Goal: Share content: Share content

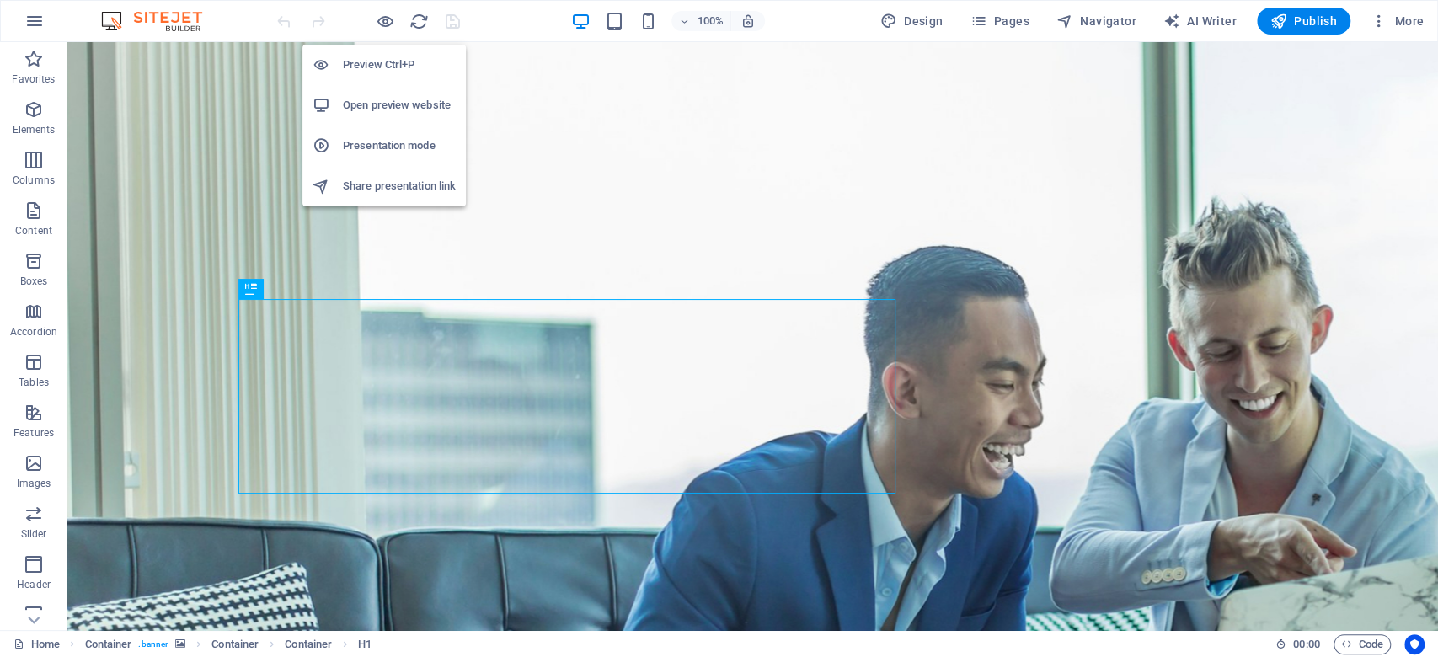
click at [399, 55] on h6 "Preview Ctrl+P" at bounding box center [399, 65] width 113 height 20
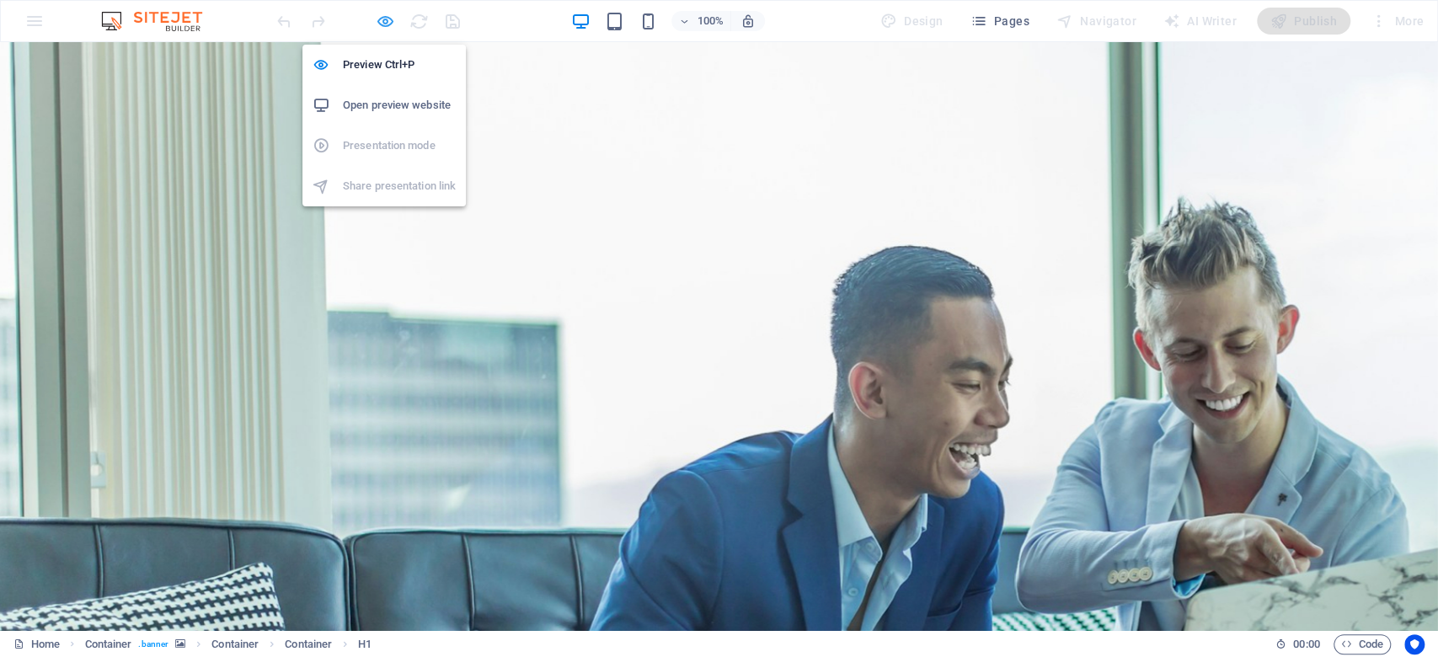
click at [380, 23] on icon "button" at bounding box center [385, 21] width 19 height 19
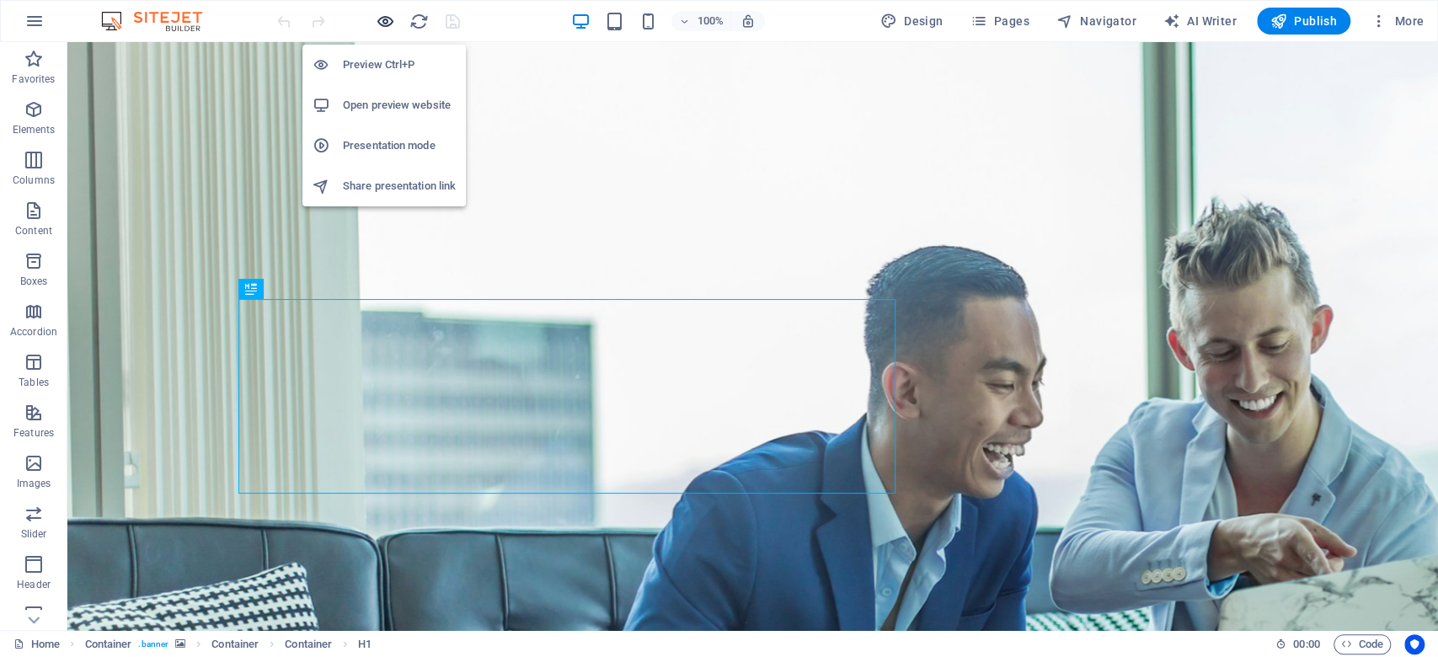
click at [381, 18] on icon "button" at bounding box center [385, 21] width 19 height 19
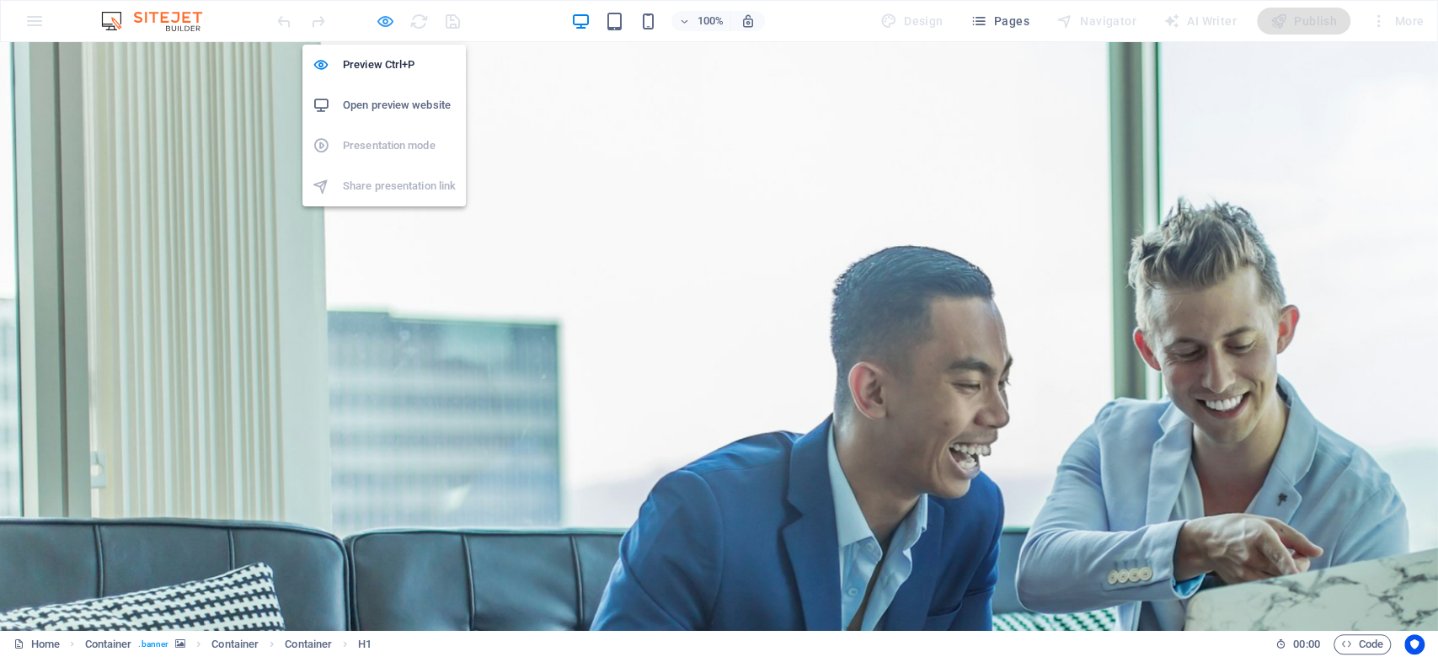
click at [381, 18] on icon "button" at bounding box center [385, 21] width 19 height 19
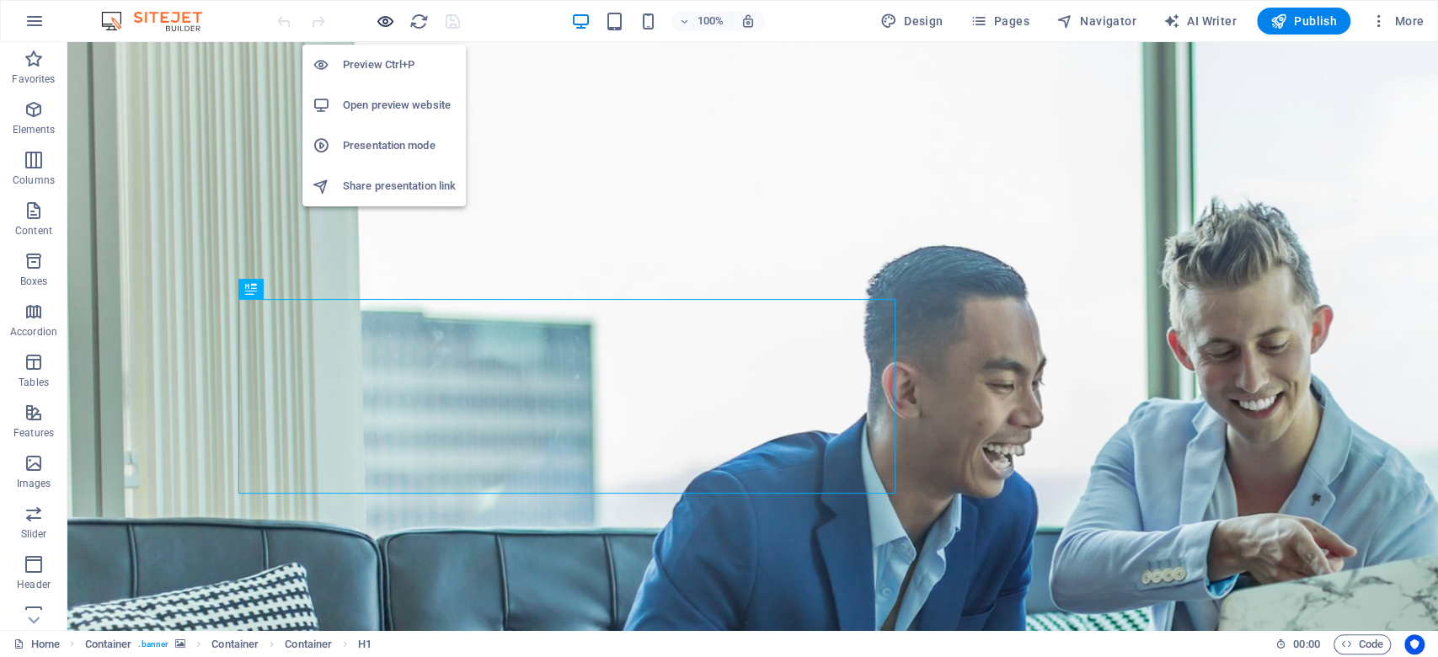
click at [387, 16] on icon "button" at bounding box center [385, 21] width 19 height 19
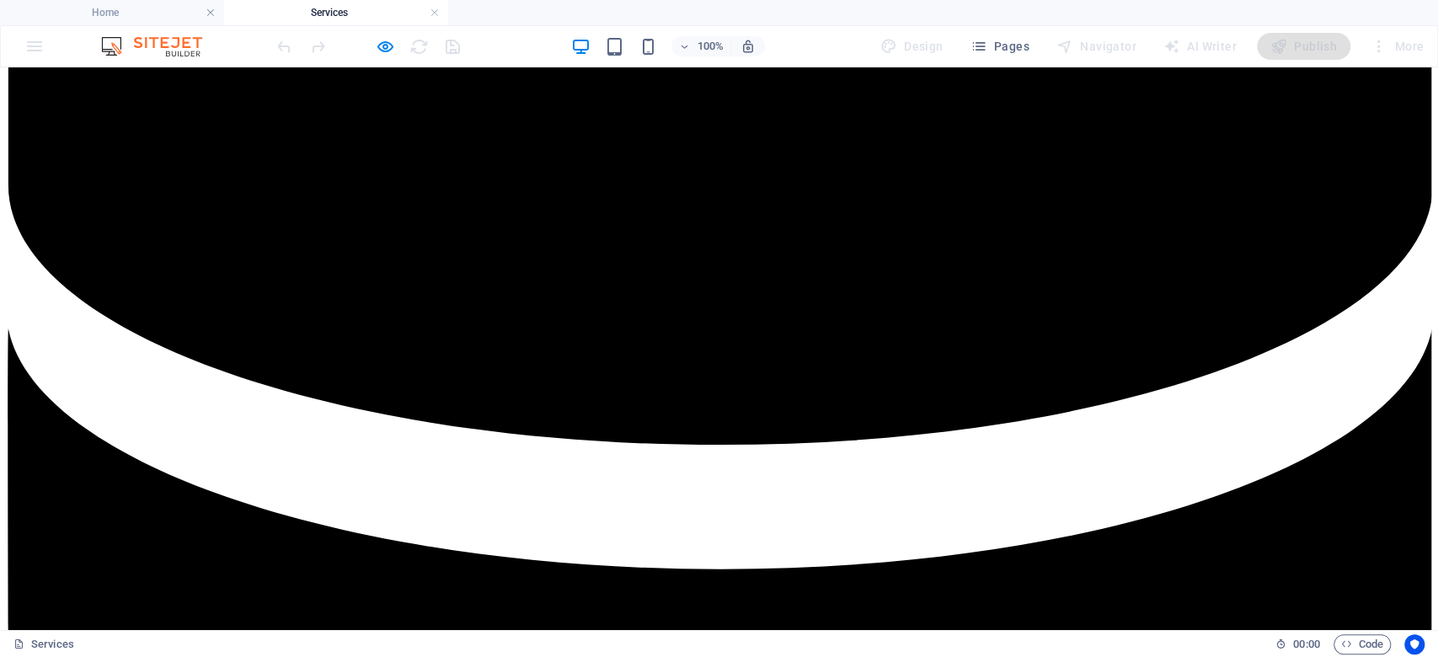
scroll to position [1376, 0]
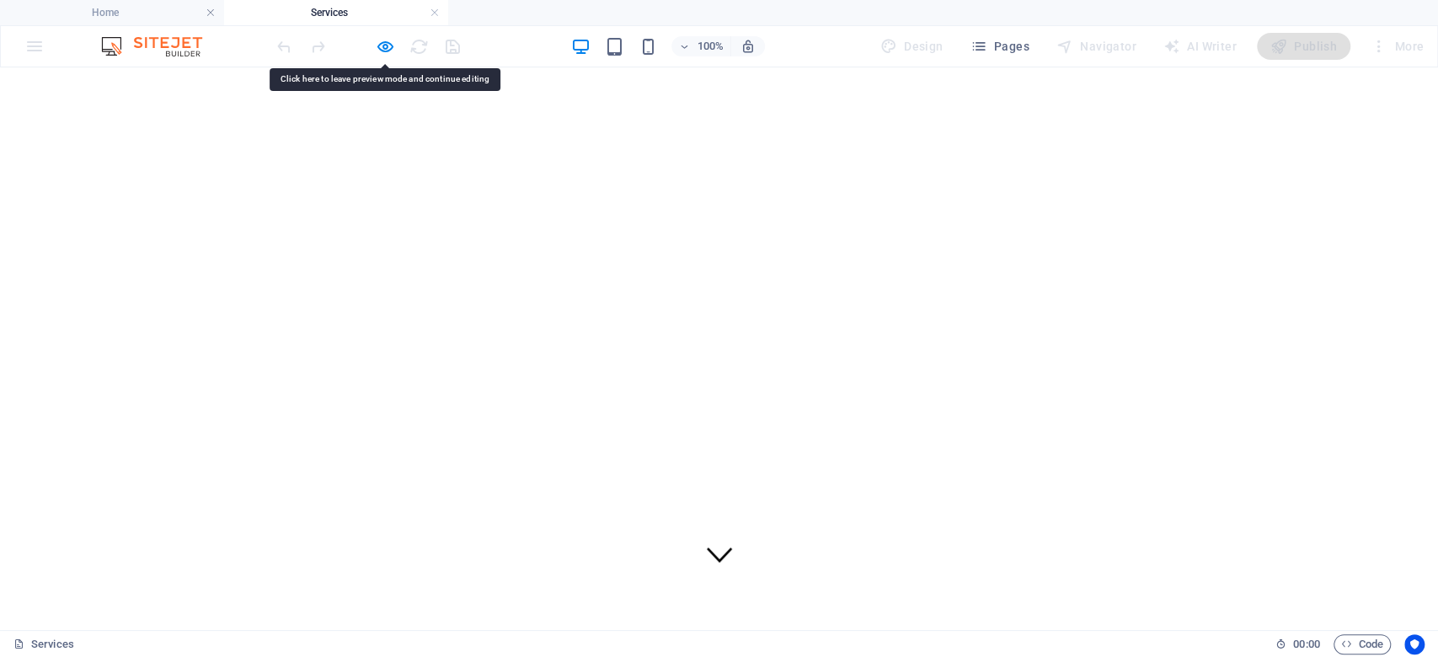
scroll to position [0, 0]
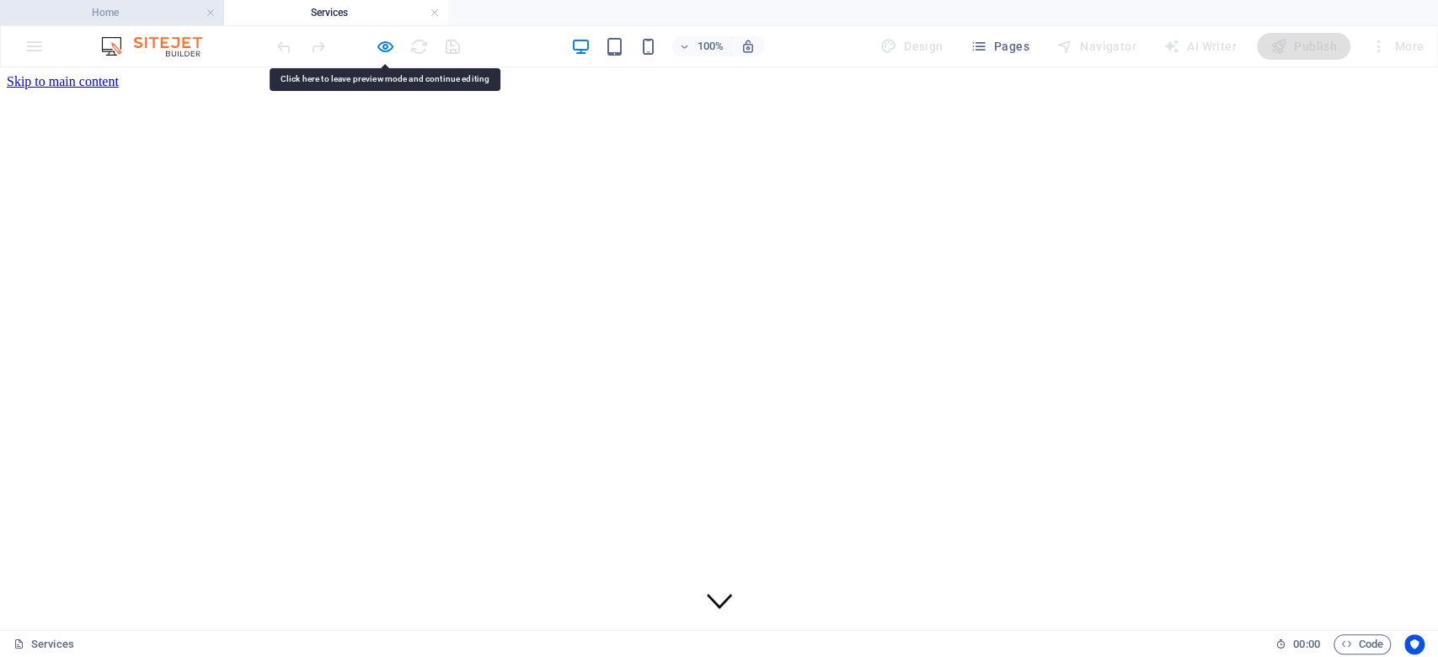
click at [131, 17] on h4 "Home" at bounding box center [112, 12] width 224 height 19
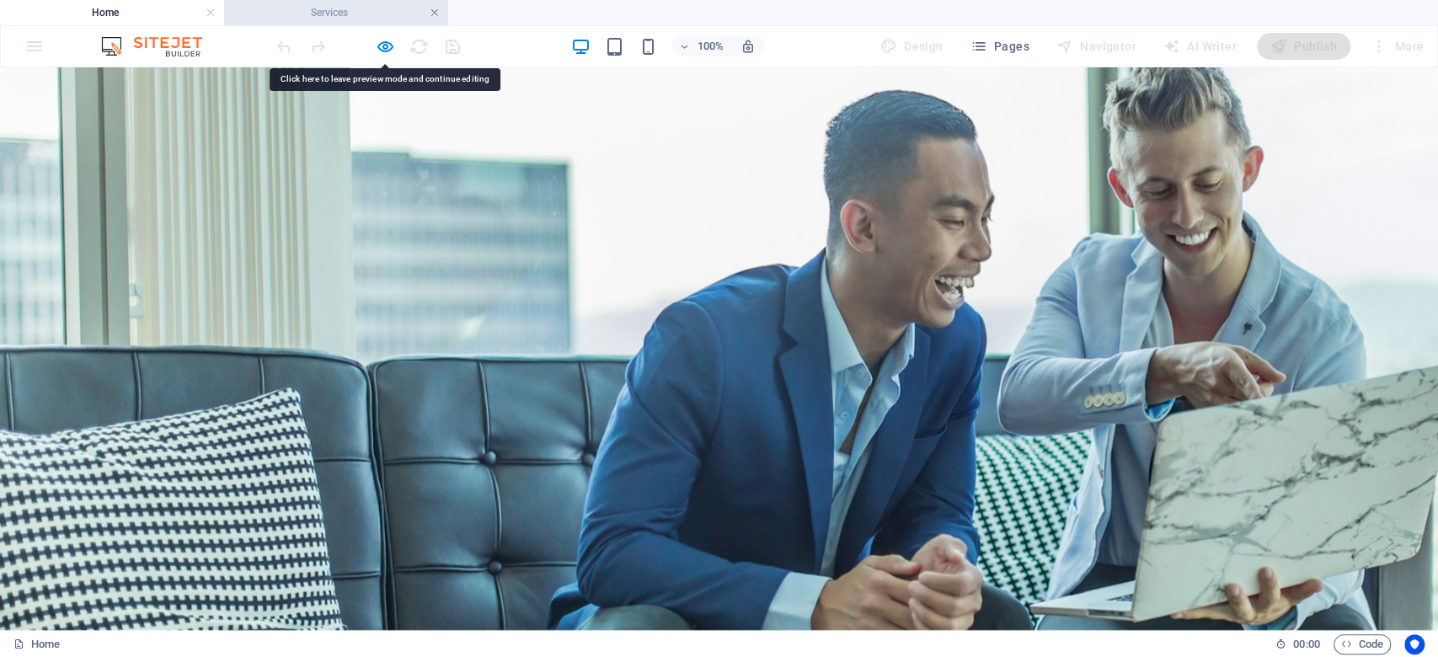
click at [431, 11] on link at bounding box center [435, 13] width 10 height 16
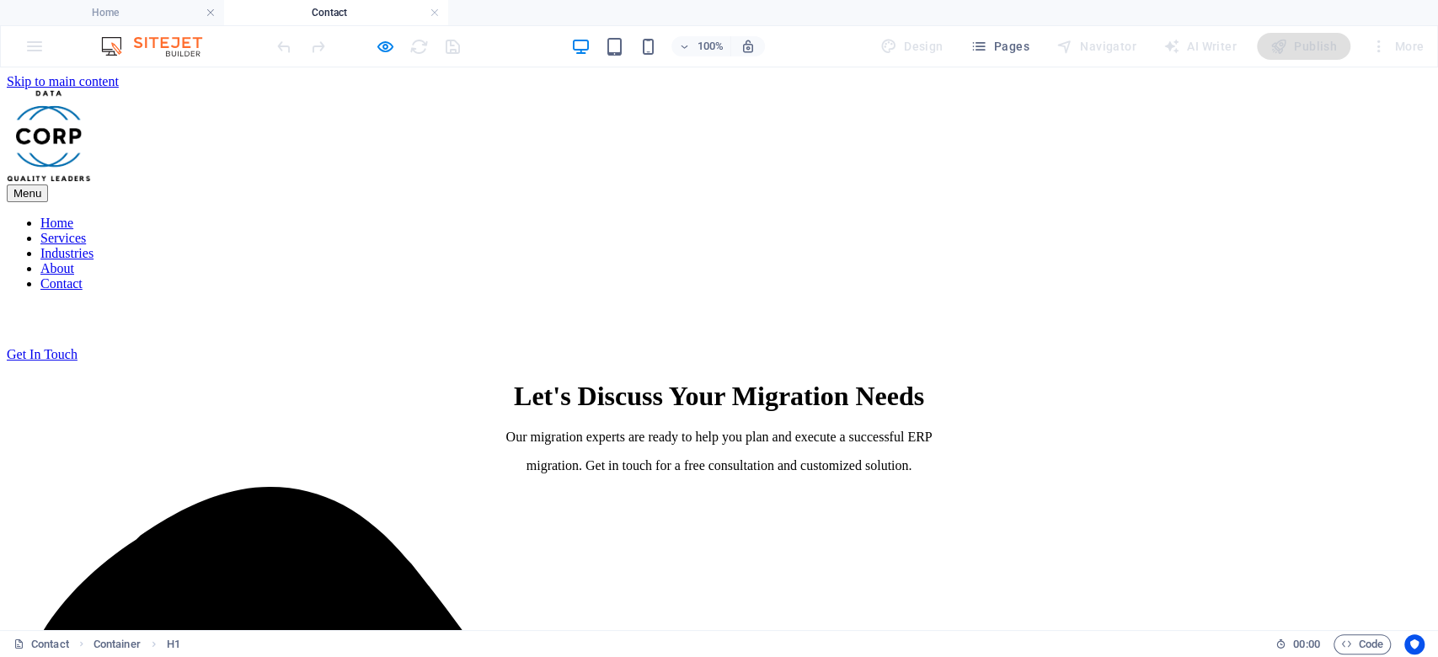
click at [883, 216] on nav "Home Services Industries About Contact" at bounding box center [719, 254] width 1425 height 76
click at [749, 216] on nav "Home Services Industries About Contact" at bounding box center [719, 254] width 1425 height 76
click at [596, 216] on nav "Home Services Industries About Contact" at bounding box center [719, 254] width 1425 height 76
click at [376, 37] on icon "button" at bounding box center [385, 46] width 19 height 19
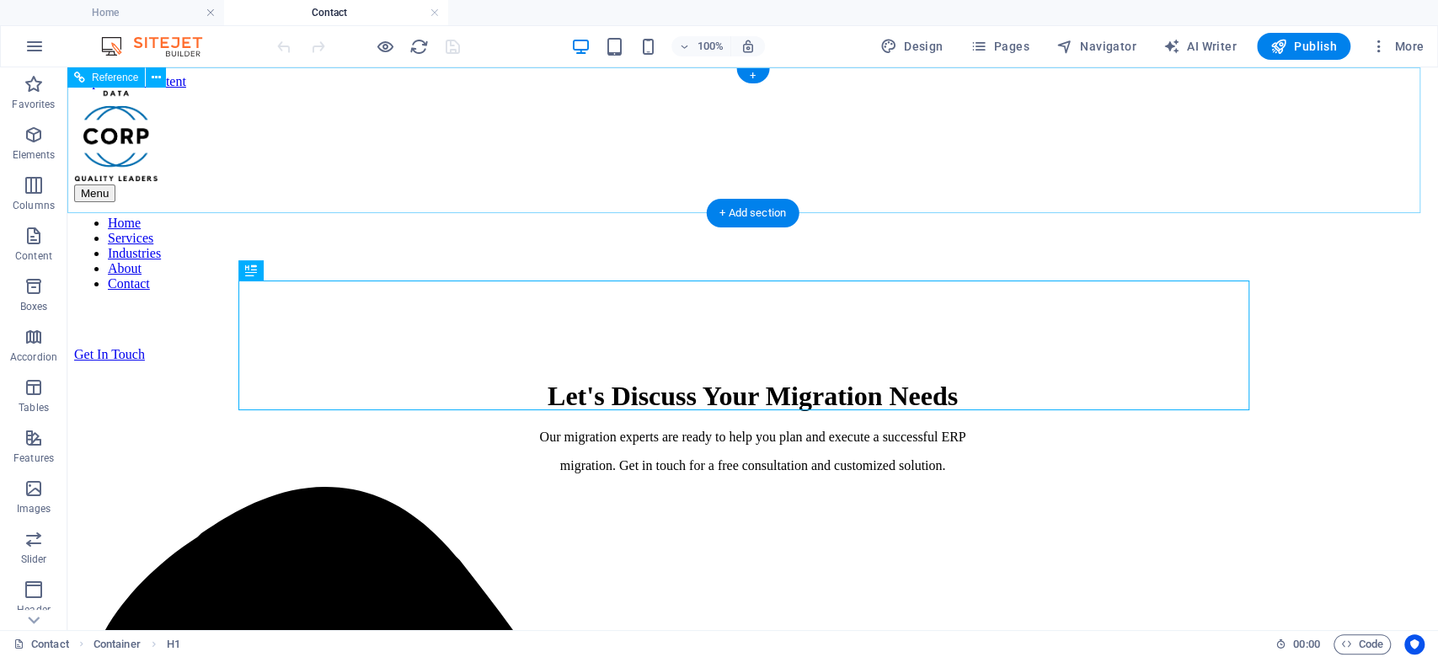
click at [918, 195] on div "Menu Home Services Industries About Contact Get In Touch" at bounding box center [752, 225] width 1357 height 273
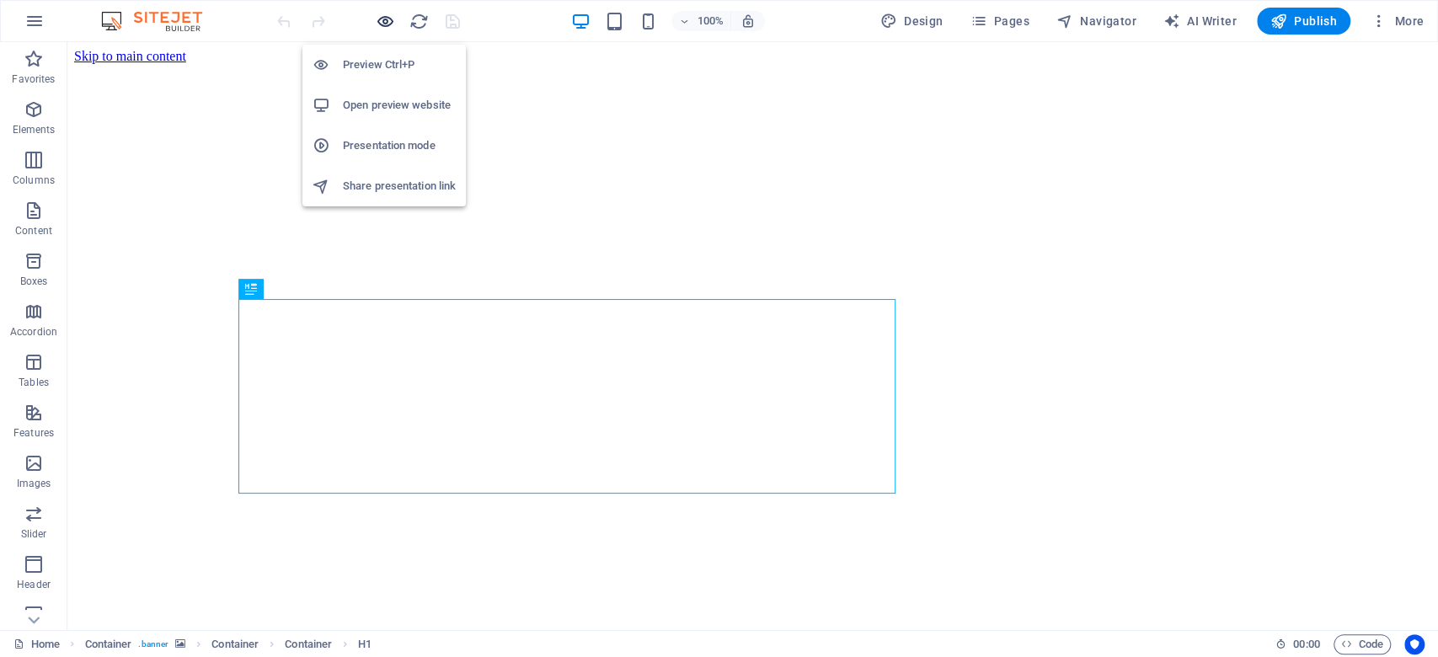
click at [377, 12] on icon "button" at bounding box center [385, 21] width 19 height 19
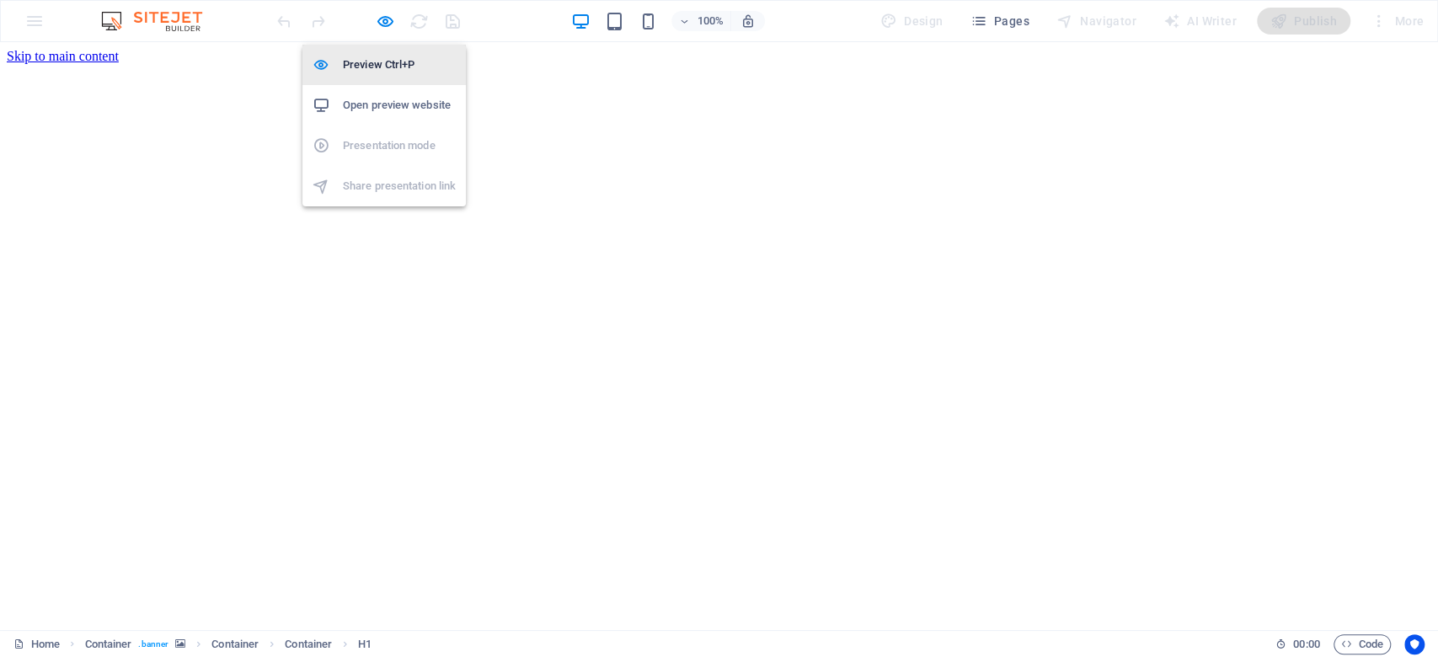
click at [375, 64] on h6 "Preview Ctrl+P" at bounding box center [399, 65] width 113 height 20
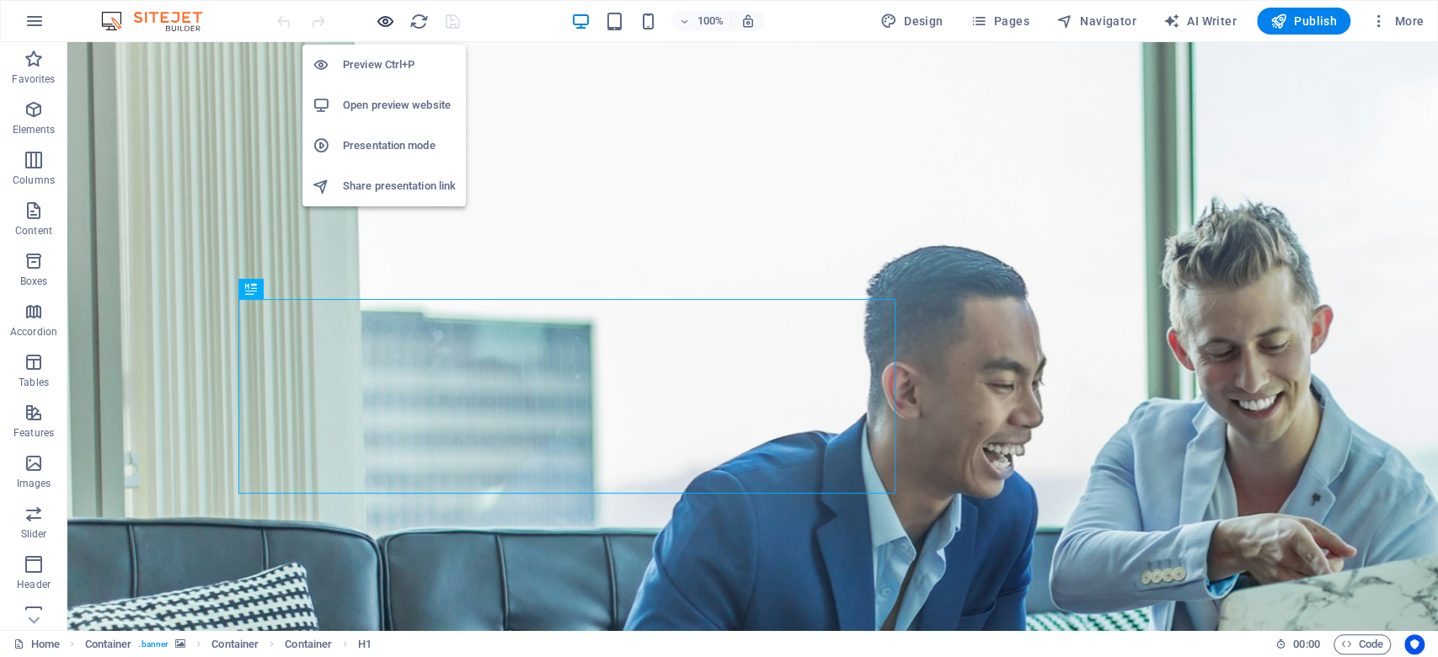
click at [387, 25] on icon "button" at bounding box center [385, 21] width 19 height 19
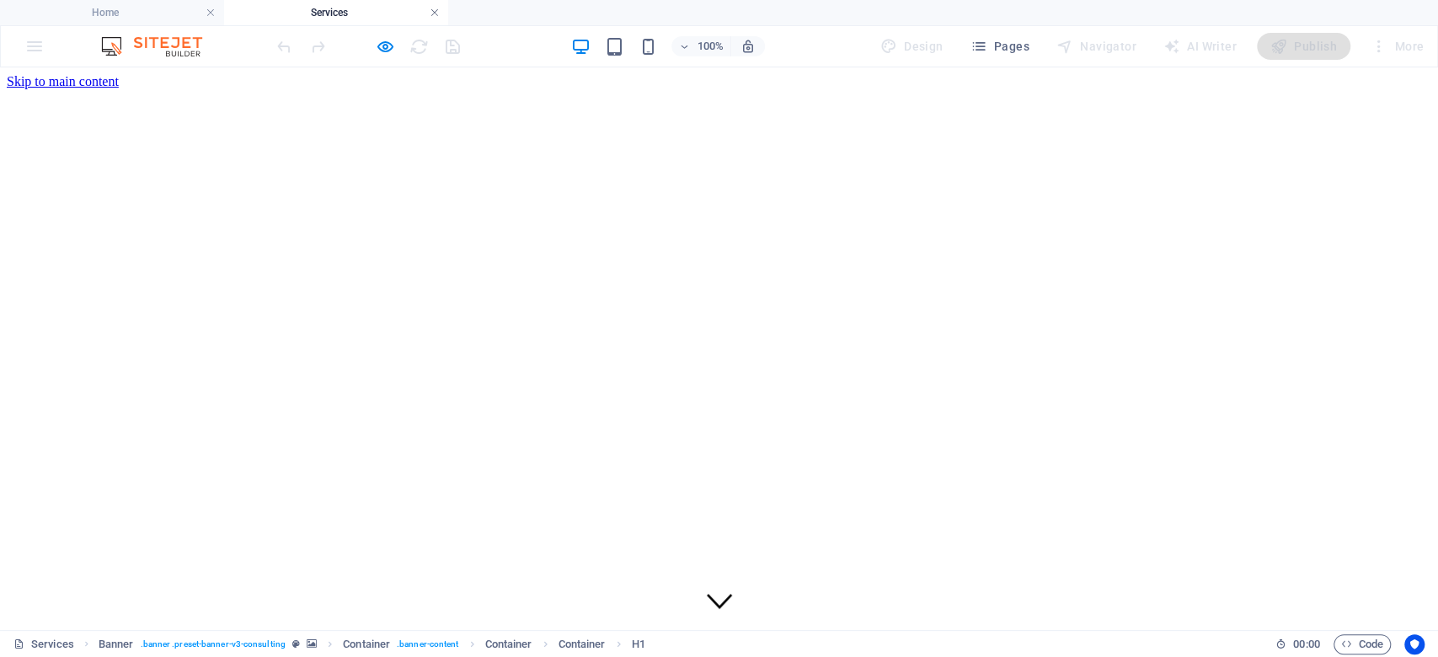
click at [431, 12] on link at bounding box center [435, 13] width 10 height 16
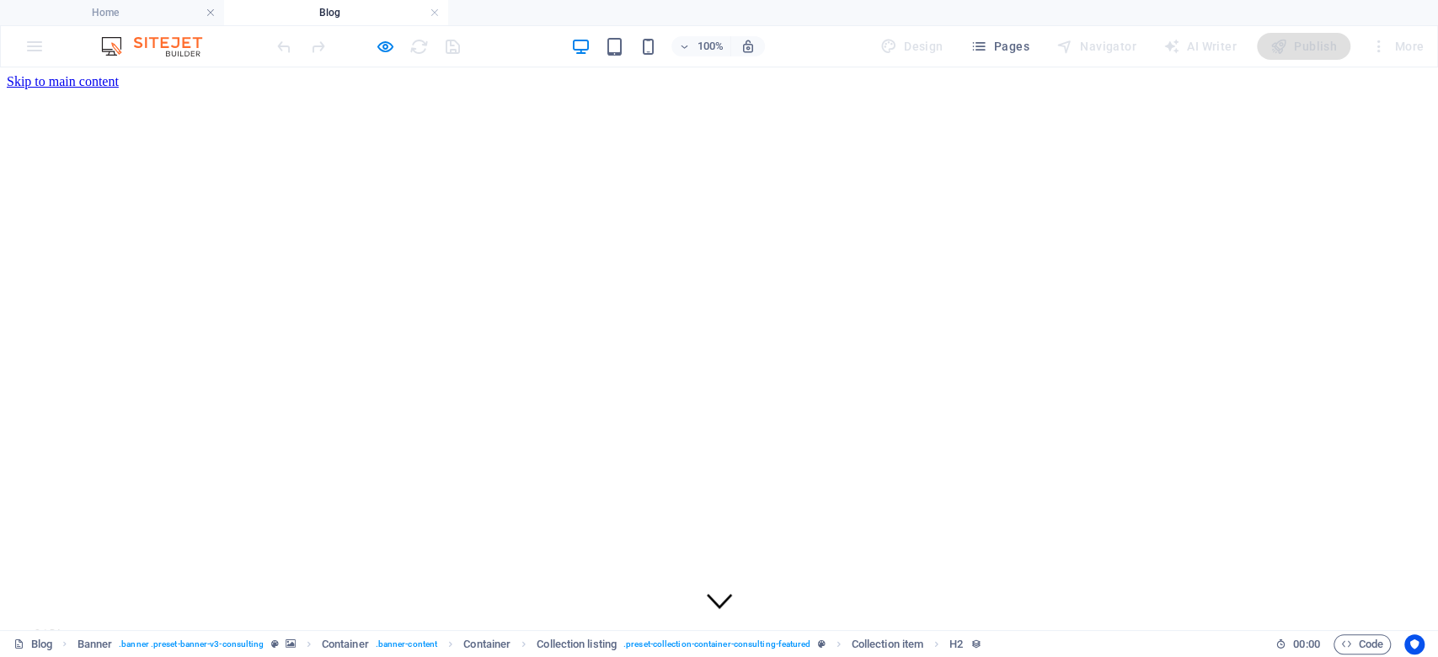
click at [435, 8] on link at bounding box center [435, 13] width 10 height 16
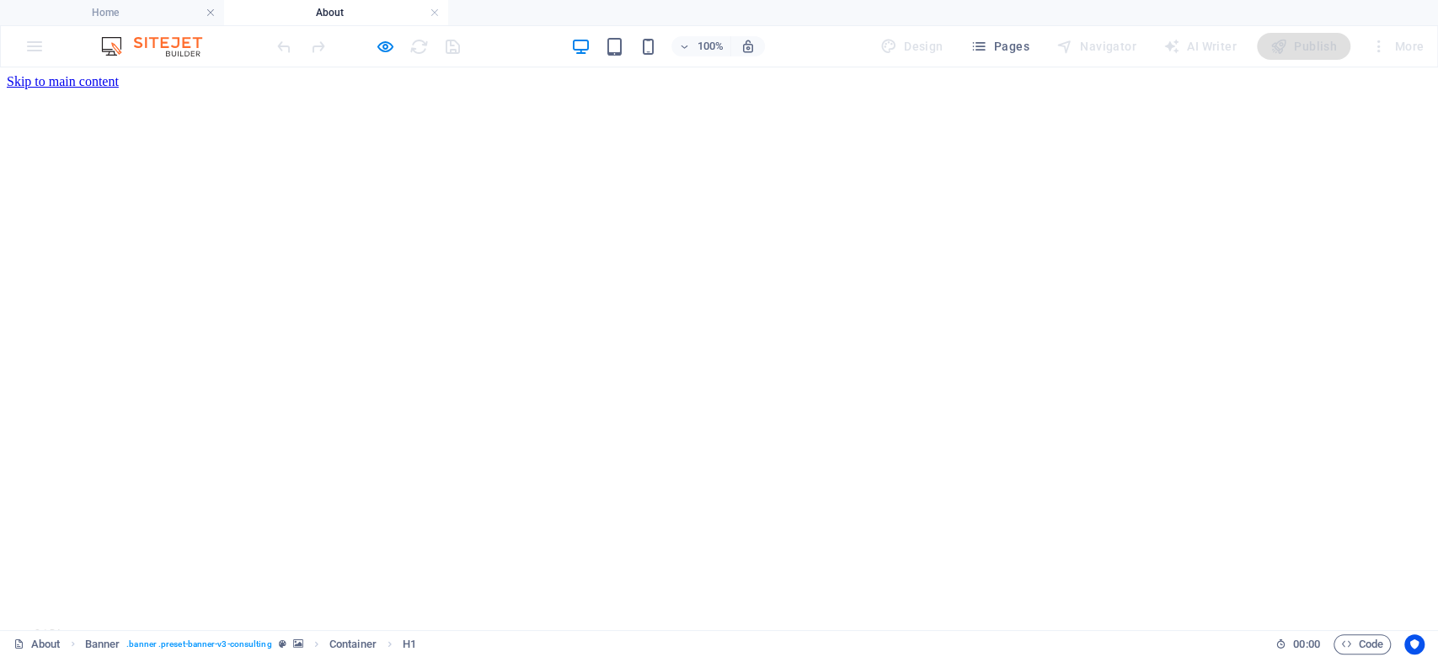
click at [431, 9] on link at bounding box center [435, 13] width 10 height 16
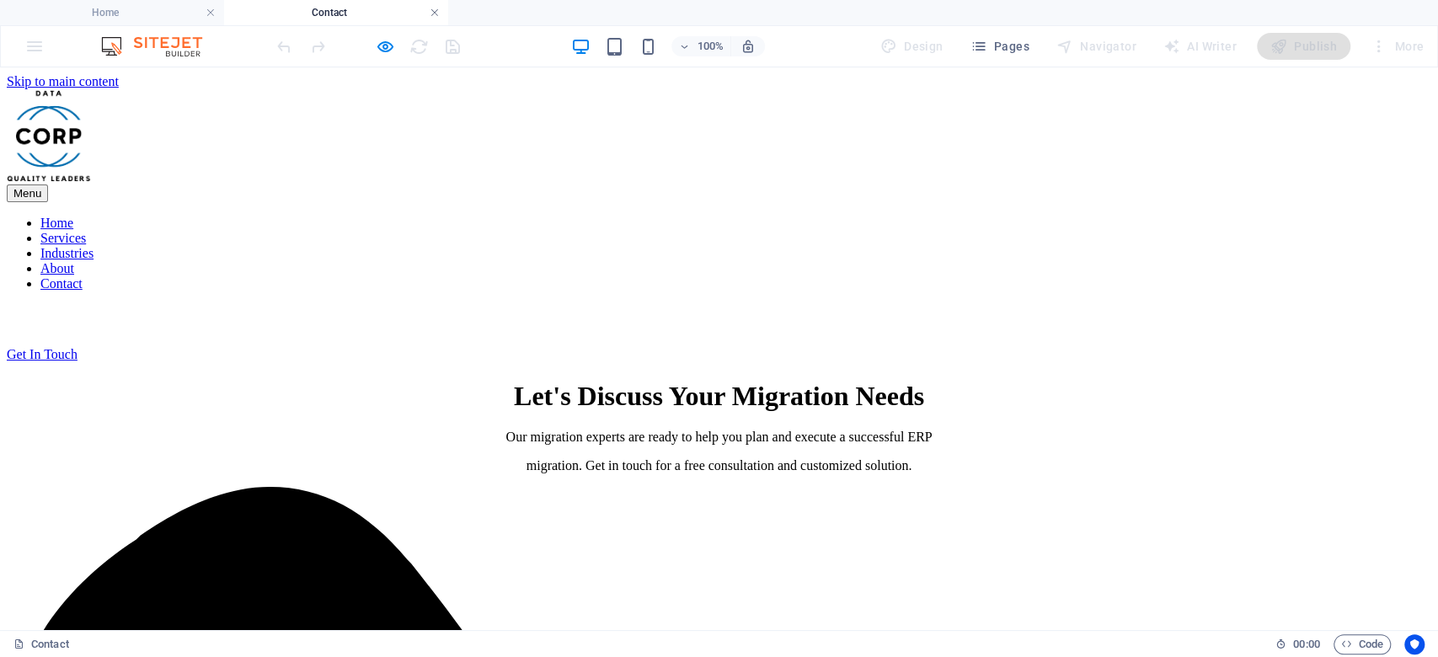
click at [437, 8] on link at bounding box center [435, 13] width 10 height 16
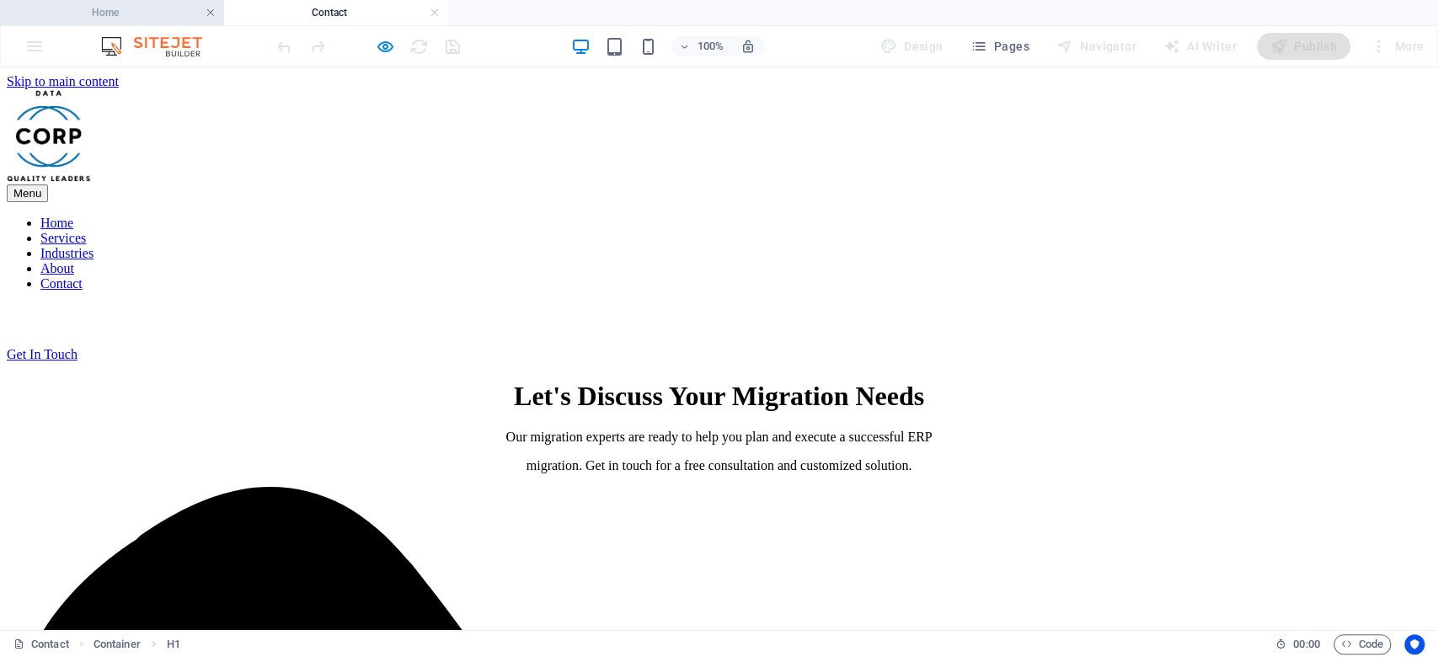
click at [211, 13] on link at bounding box center [211, 13] width 10 height 16
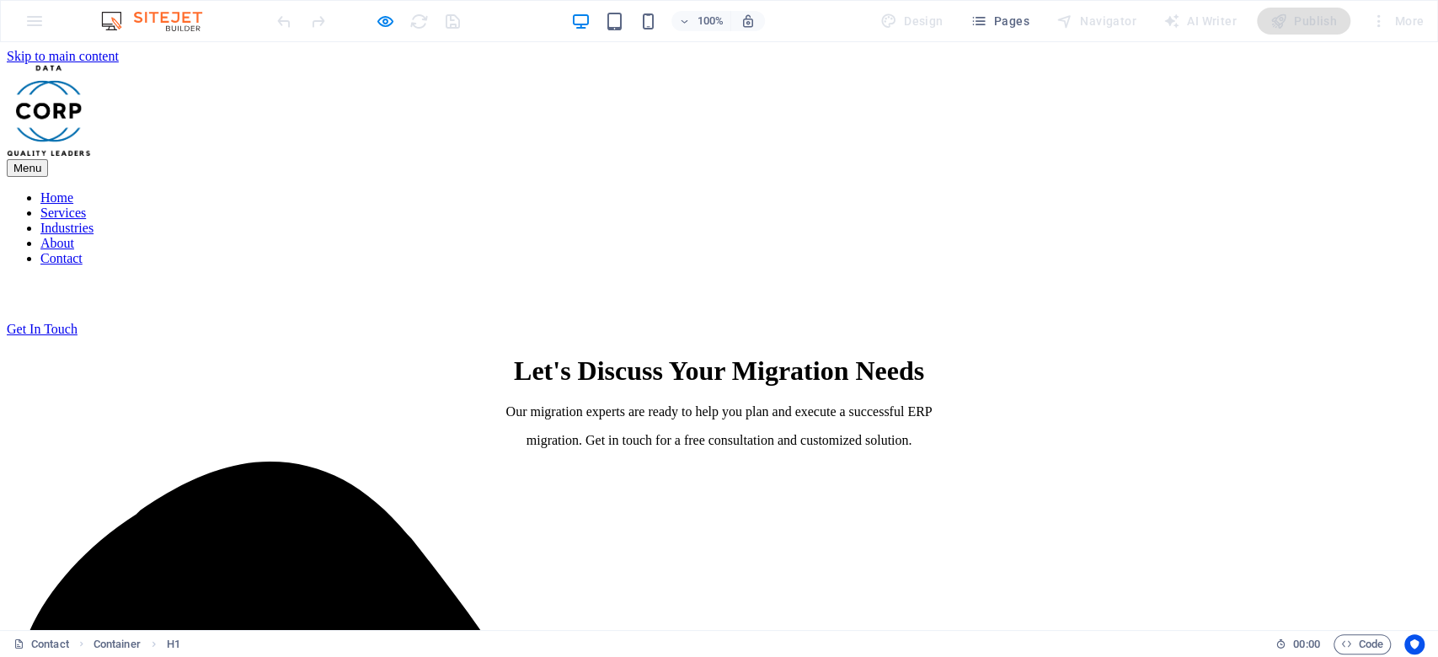
click at [483, 190] on nav "Home Services Industries About Contact" at bounding box center [719, 228] width 1425 height 76
click at [612, 190] on nav "Home Services Industries About Contact" at bounding box center [719, 228] width 1425 height 76
click at [719, 190] on nav "Home Services Industries About Contact" at bounding box center [719, 228] width 1425 height 76
click at [900, 190] on nav "Home Services Industries About Contact" at bounding box center [719, 228] width 1425 height 76
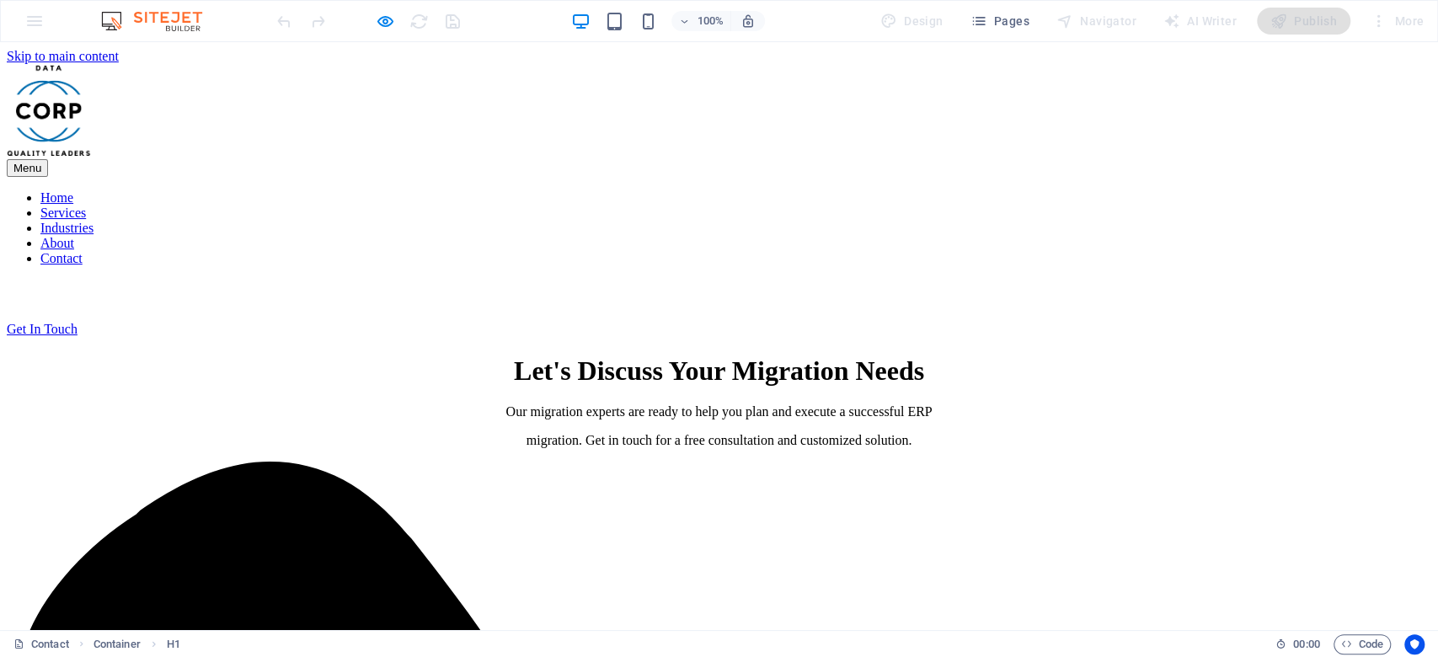
click at [900, 190] on nav "Home Services Industries About Contact" at bounding box center [719, 228] width 1425 height 76
click at [876, 190] on nav "Home Services Industries About Contact" at bounding box center [719, 228] width 1425 height 76
click at [376, 19] on icon "button" at bounding box center [385, 21] width 19 height 19
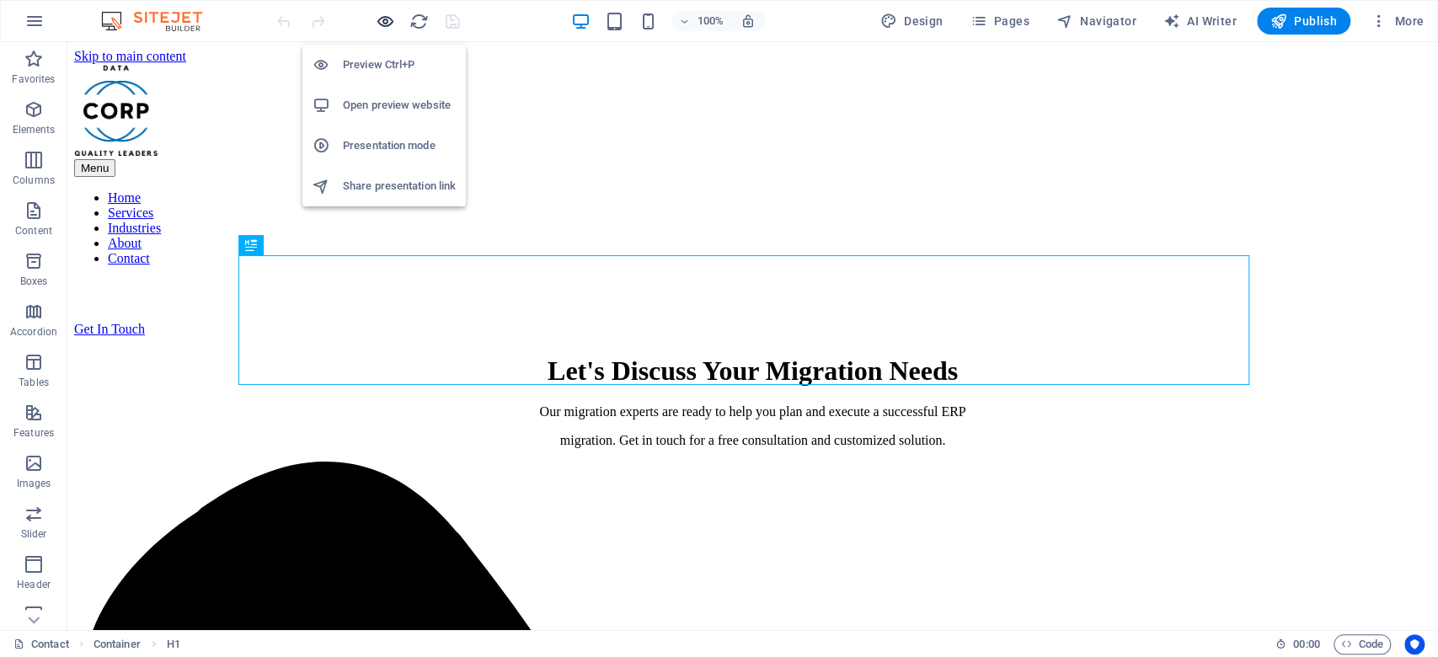
click at [383, 15] on icon "button" at bounding box center [385, 21] width 19 height 19
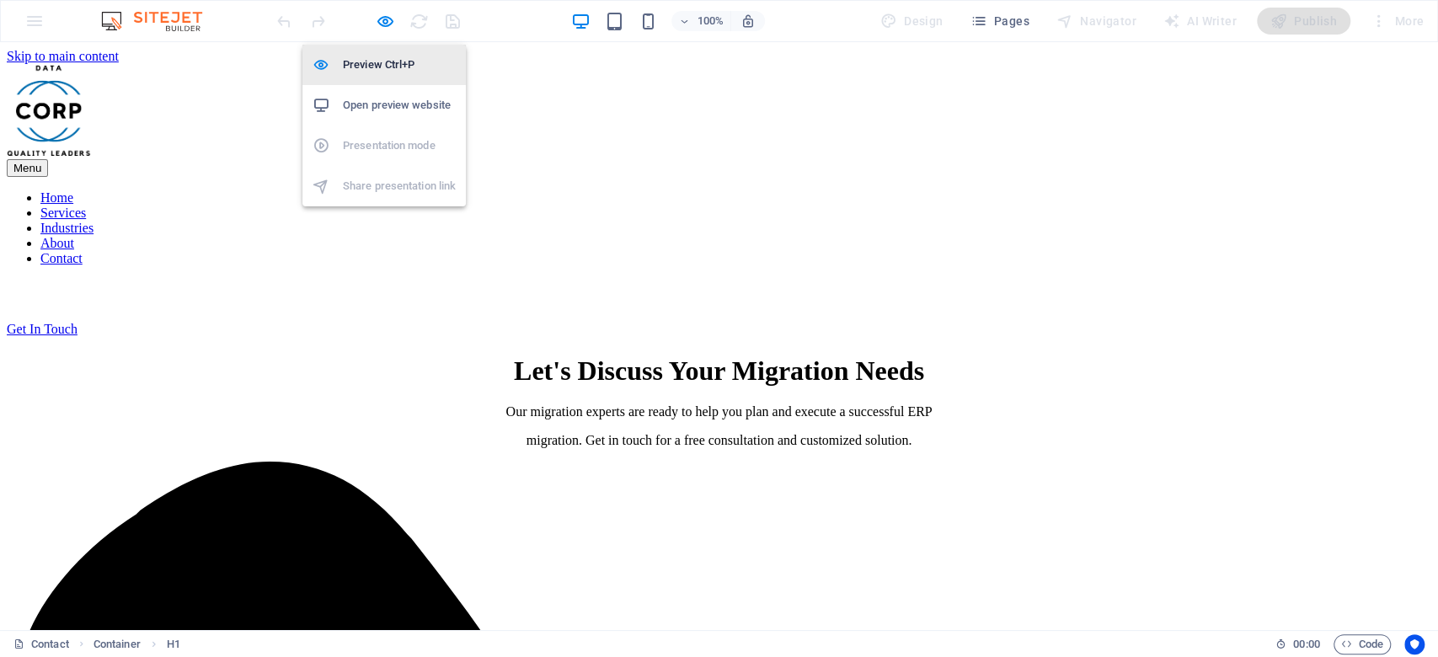
click at [395, 51] on li "Preview Ctrl+P" at bounding box center [383, 65] width 163 height 40
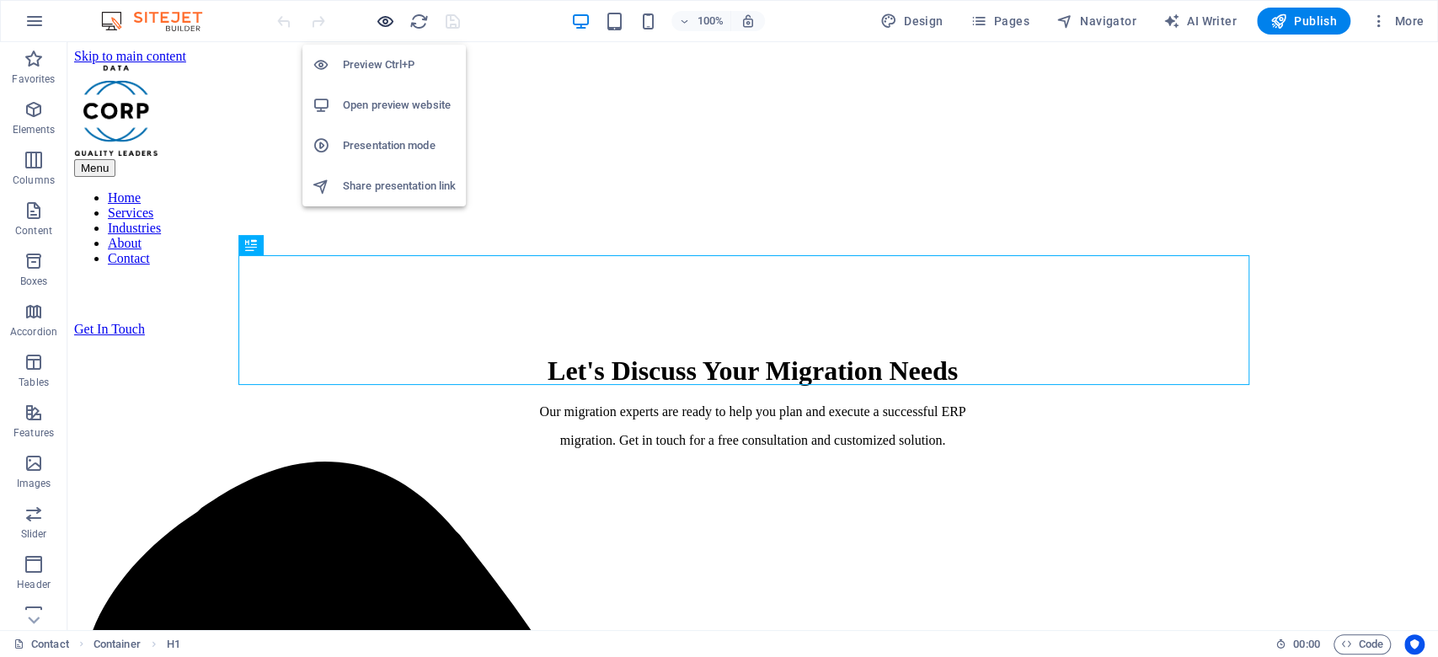
click at [385, 23] on icon "button" at bounding box center [385, 21] width 19 height 19
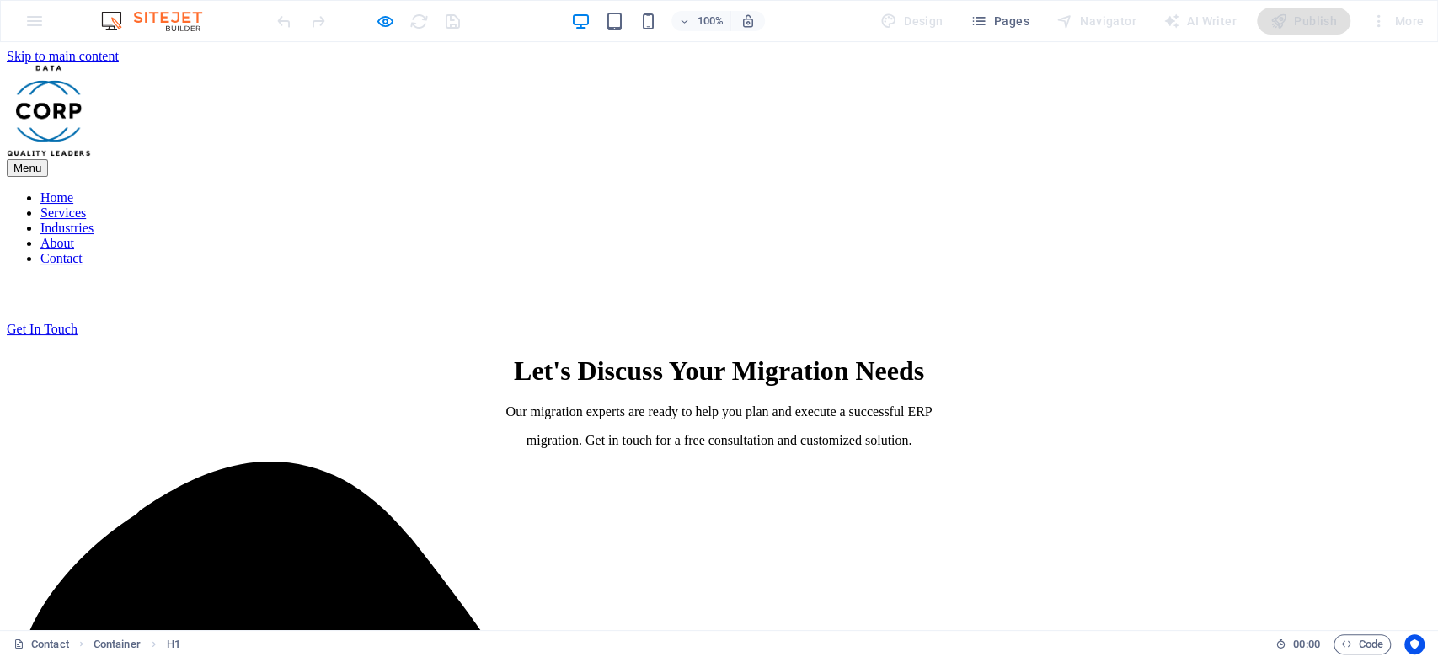
click at [73, 190] on link "Home" at bounding box center [56, 197] width 33 height 14
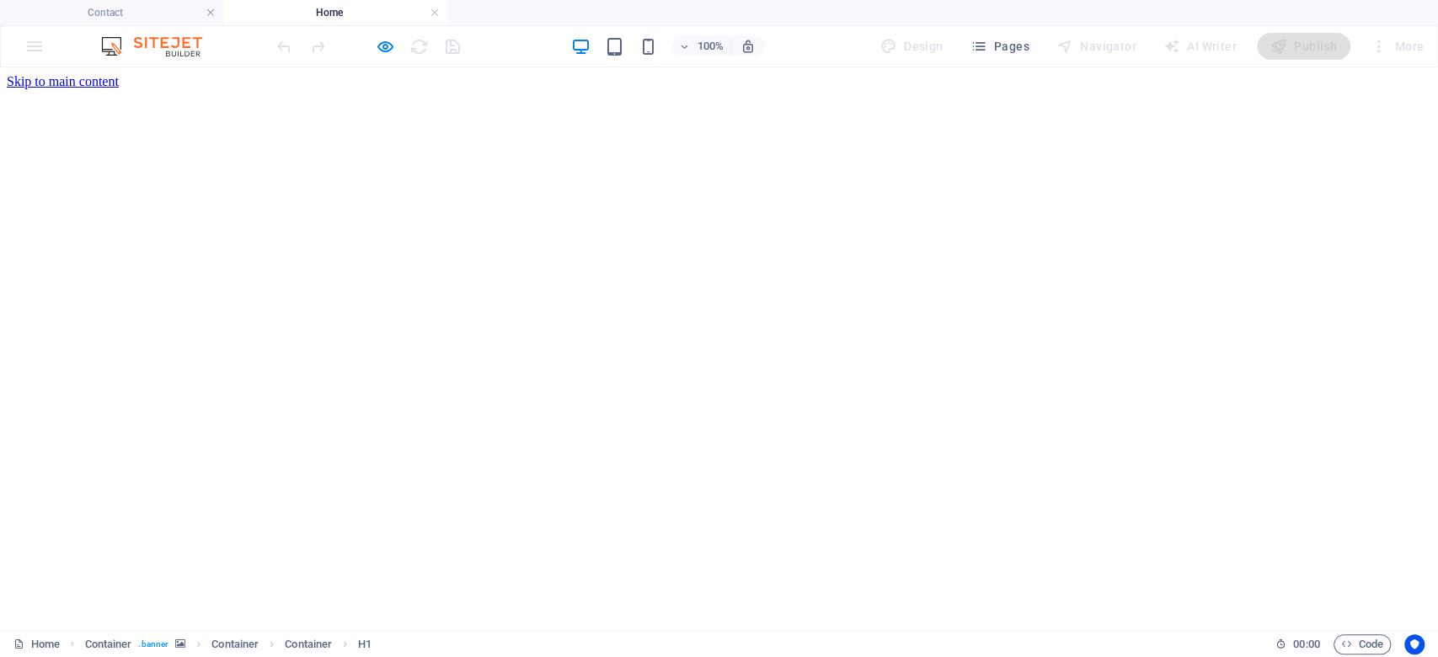
click at [209, 10] on link at bounding box center [211, 13] width 10 height 16
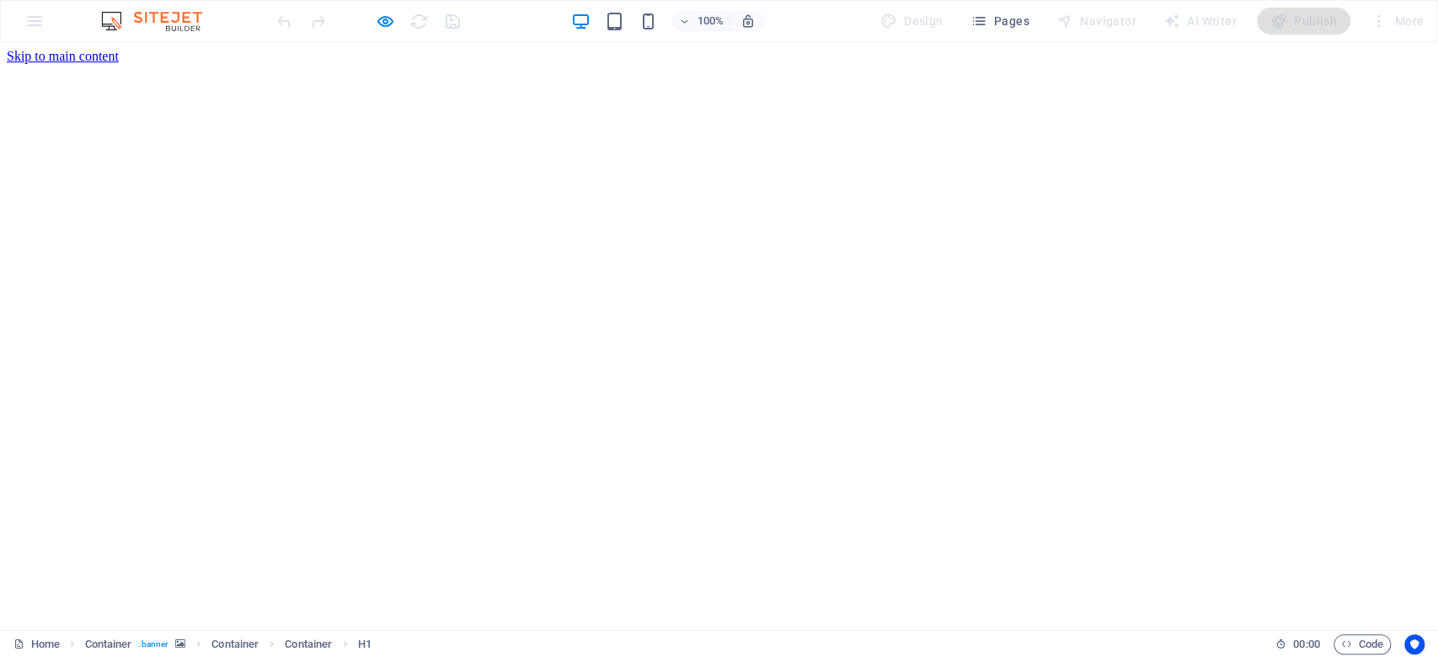
click at [372, 19] on div at bounding box center [368, 21] width 189 height 27
click at [384, 22] on icon "button" at bounding box center [385, 21] width 19 height 19
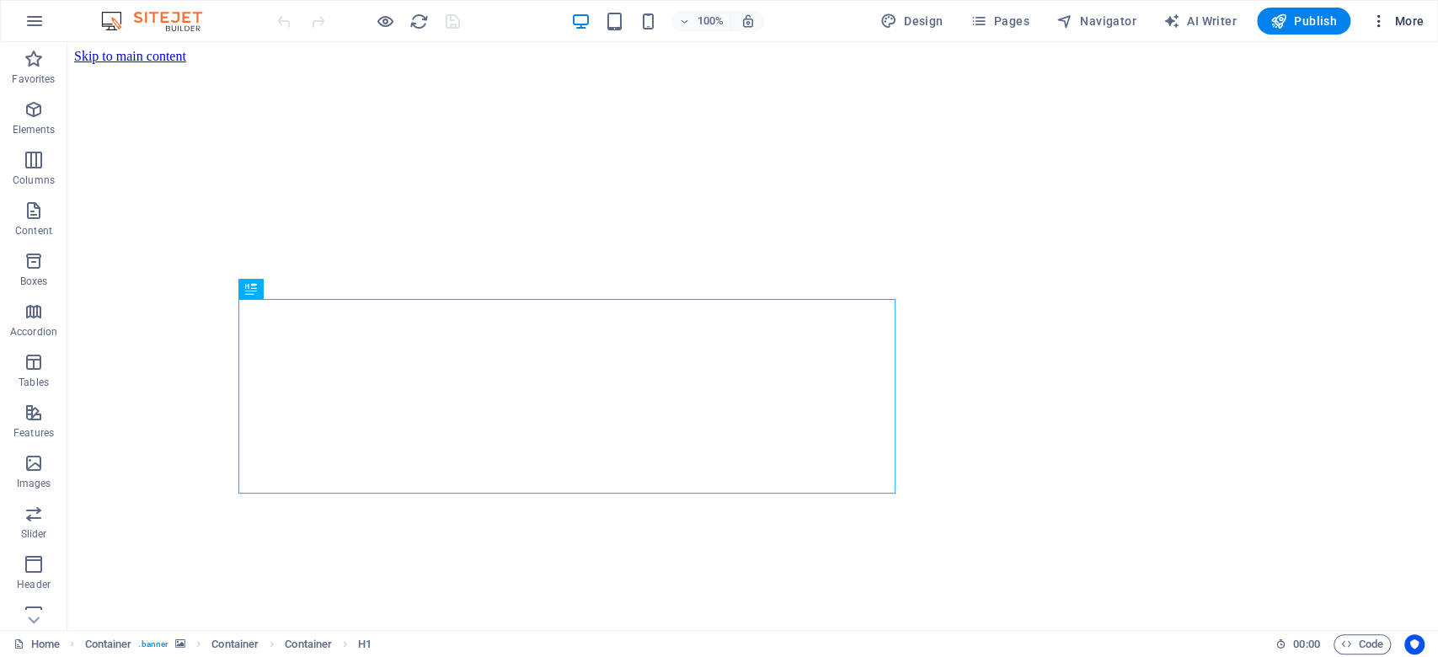
click at [1368, 15] on button "More" at bounding box center [1397, 21] width 67 height 27
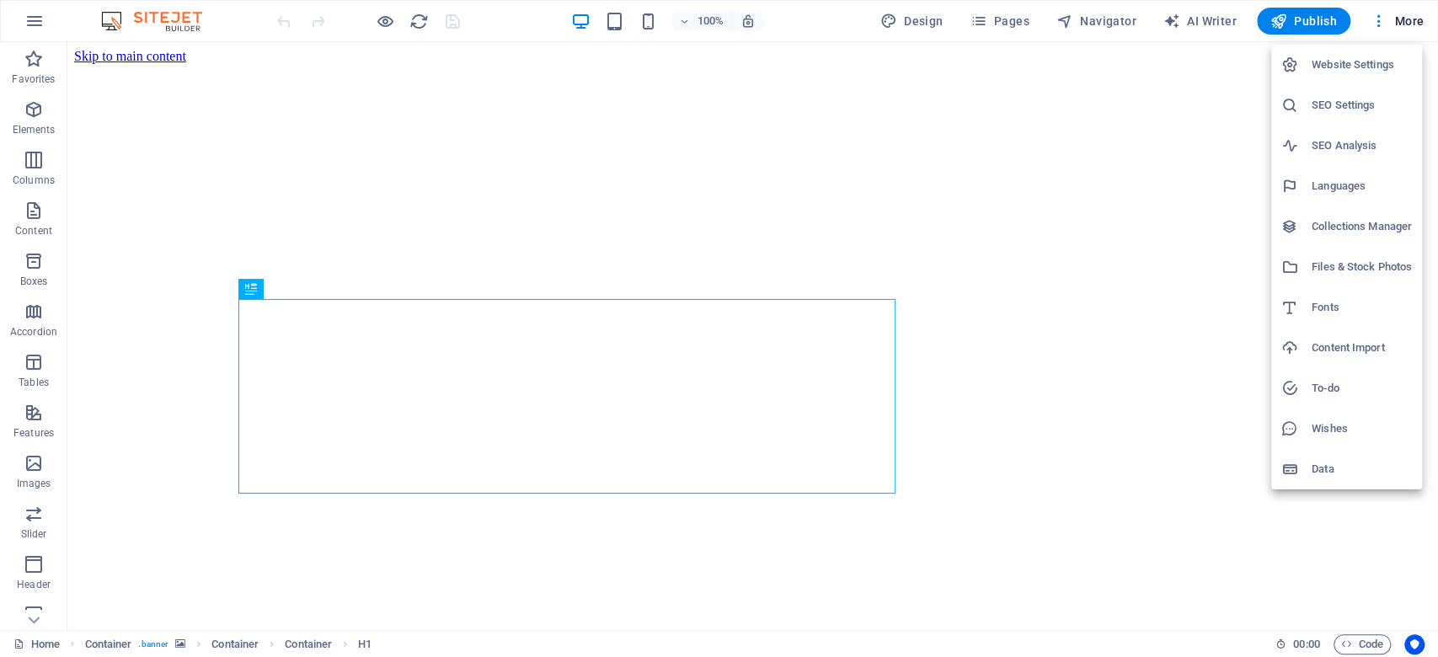
click at [1365, 99] on h6 "SEO Settings" at bounding box center [1362, 105] width 100 height 20
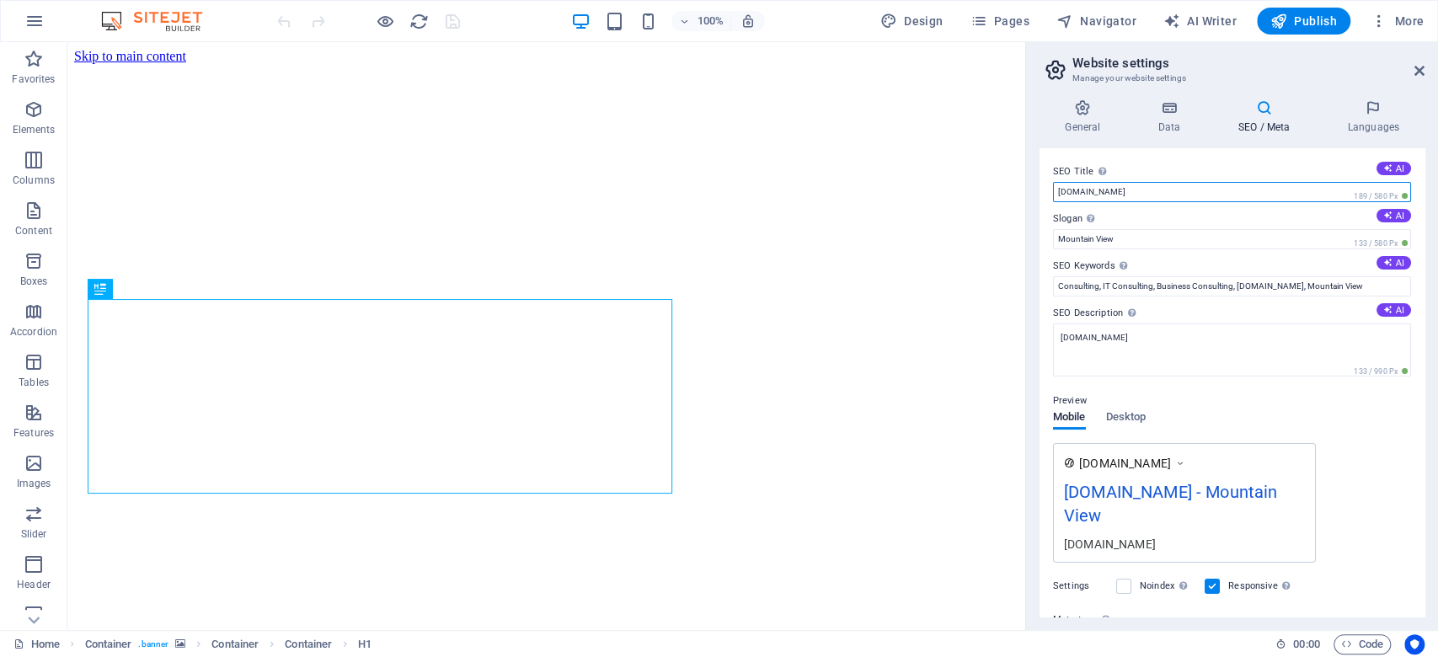
click at [1172, 190] on input "[DOMAIN_NAME]" at bounding box center [1232, 192] width 358 height 20
drag, startPoint x: 1239, startPoint y: 233, endPoint x: 1018, endPoint y: 192, distance: 225.3
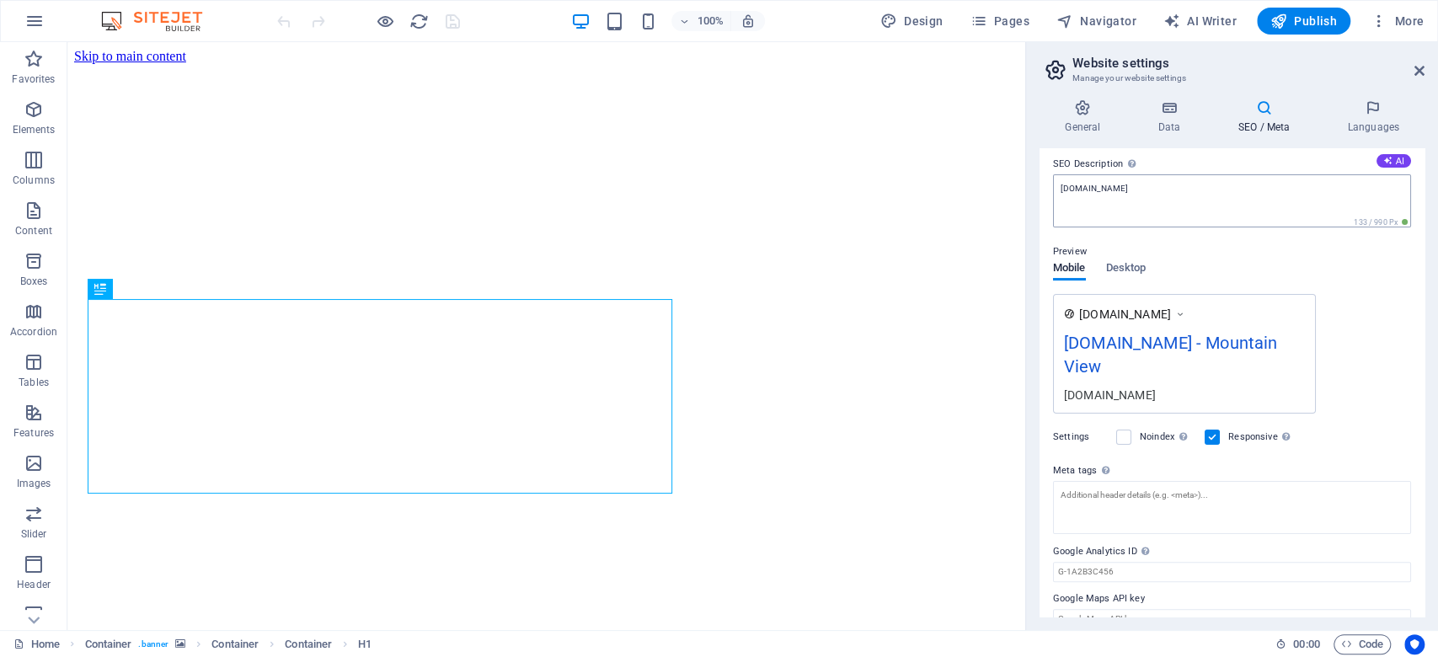
scroll to position [174, 0]
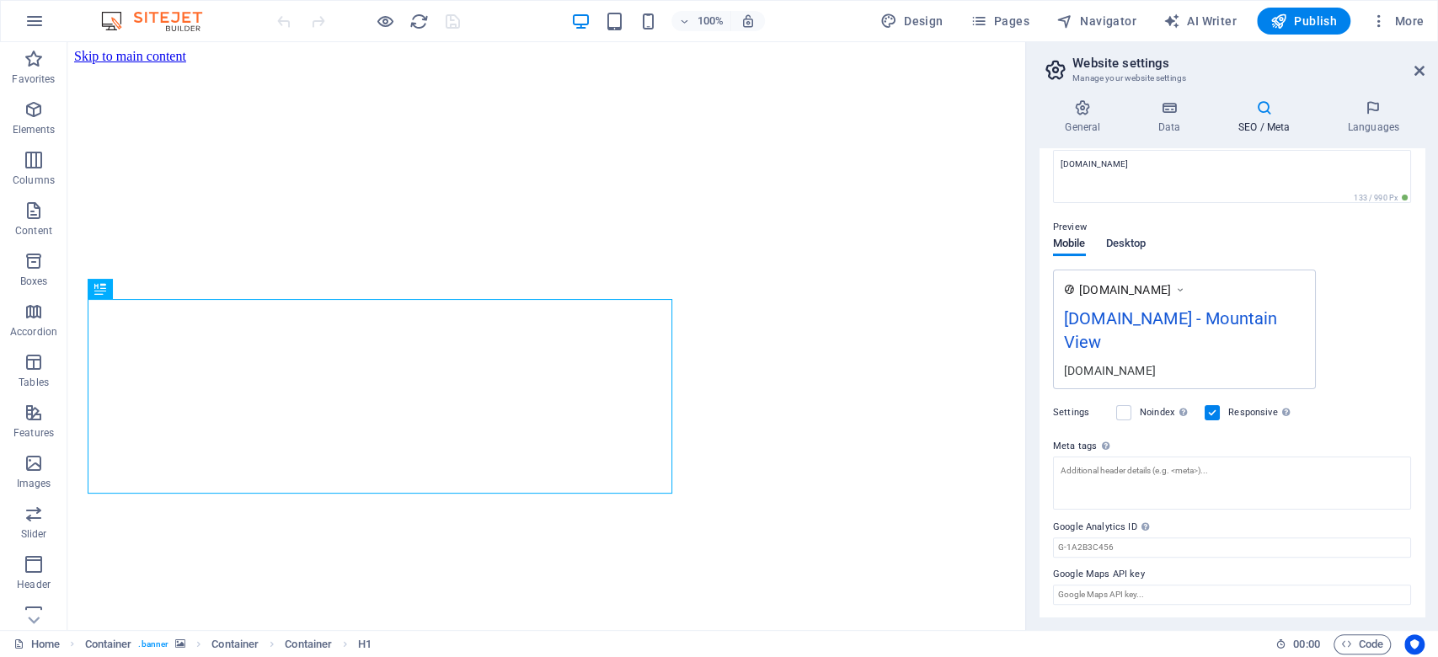
click at [1128, 241] on span "Desktop" at bounding box center [1126, 245] width 40 height 24
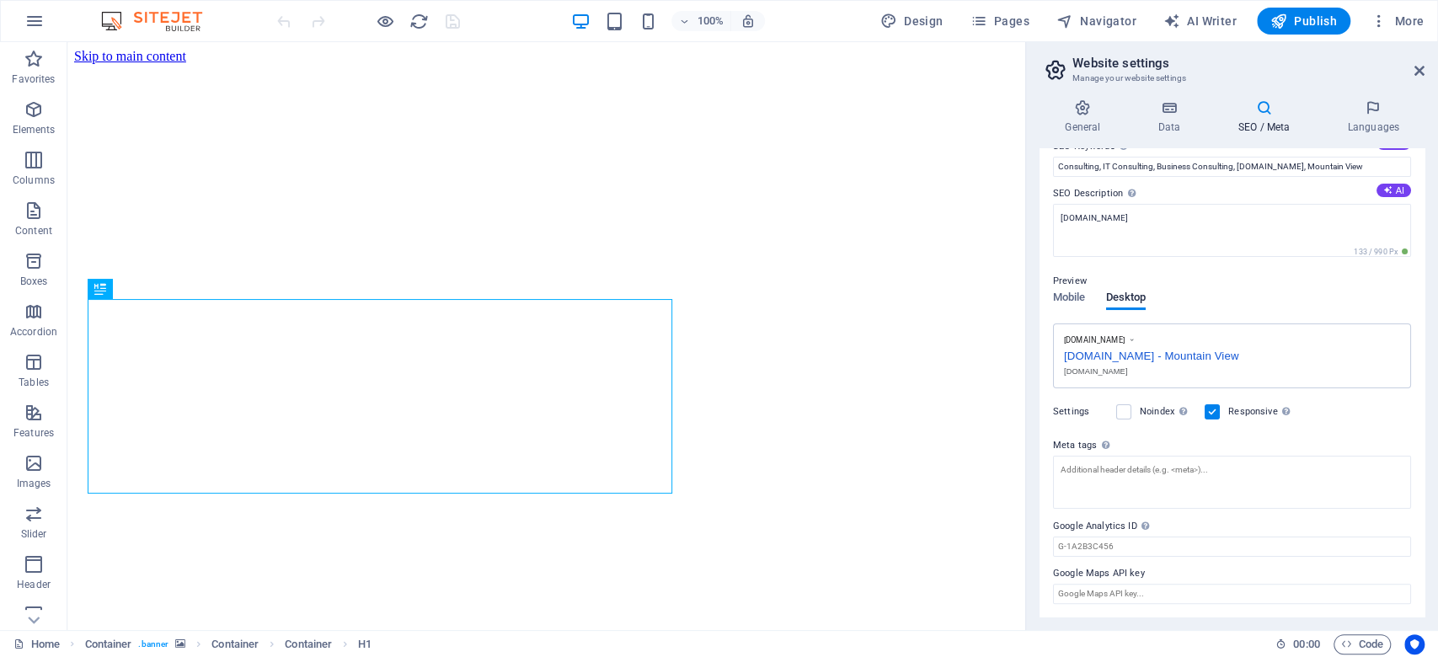
drag, startPoint x: 1062, startPoint y: 352, endPoint x: 1235, endPoint y: 356, distance: 173.6
click at [1227, 356] on div "www.example.com dataleaderscorp.com - Mountain View dataleaderscorp.com" at bounding box center [1232, 357] width 358 height 66
drag, startPoint x: 1325, startPoint y: 398, endPoint x: 1021, endPoint y: 345, distance: 308.8
click at [1314, 19] on span "Publish" at bounding box center [1304, 21] width 67 height 17
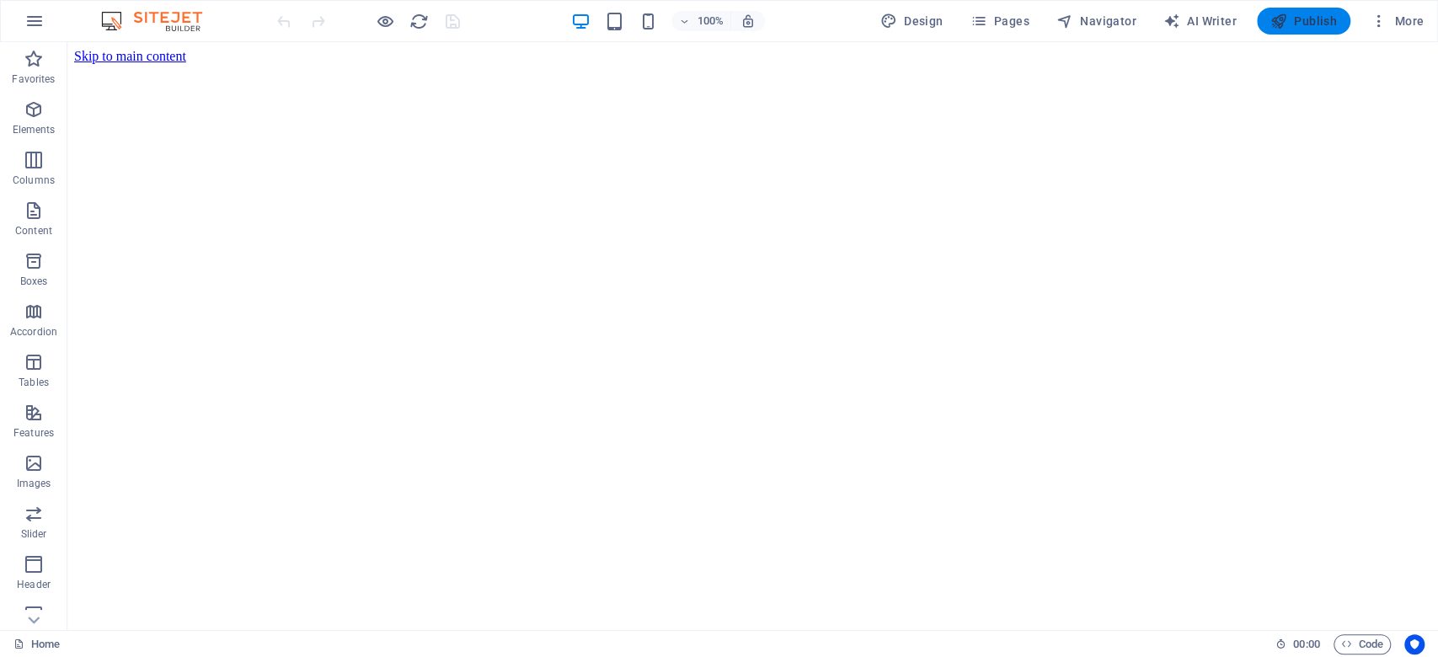
click at [1286, 17] on icon "button" at bounding box center [1279, 21] width 17 height 17
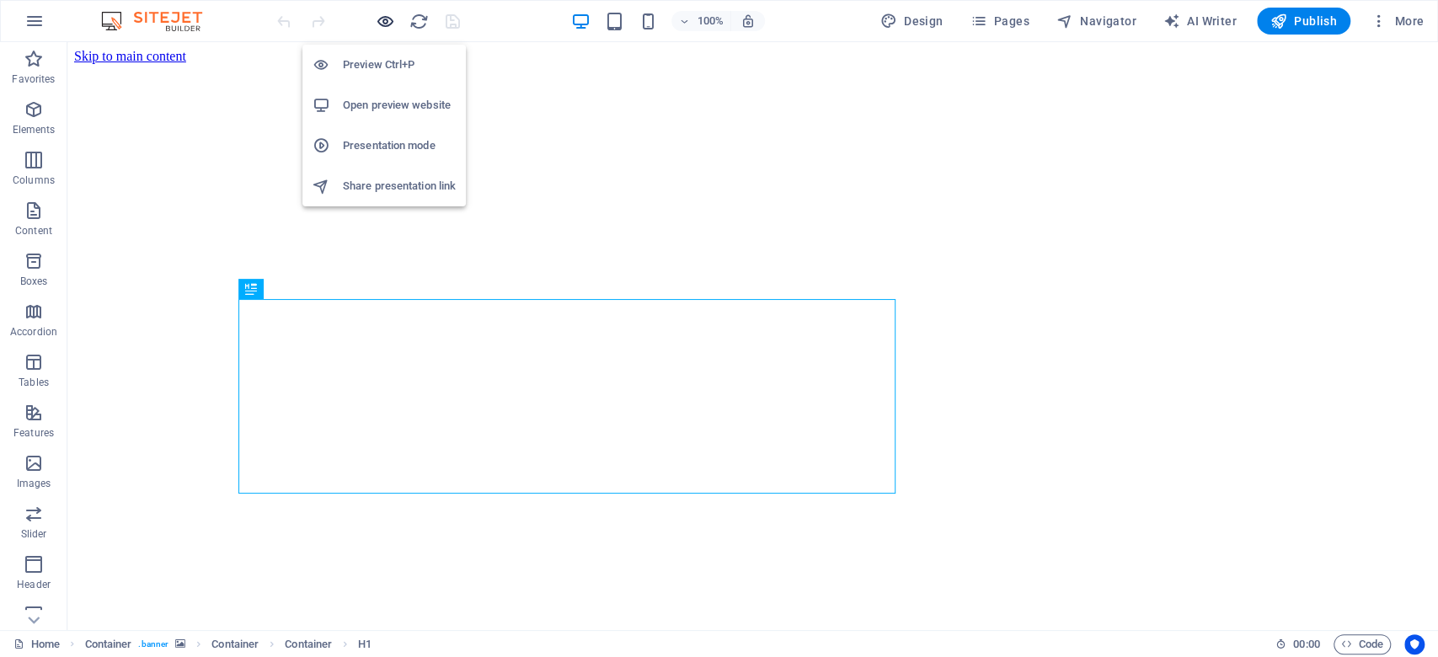
click at [384, 24] on icon "button" at bounding box center [385, 21] width 19 height 19
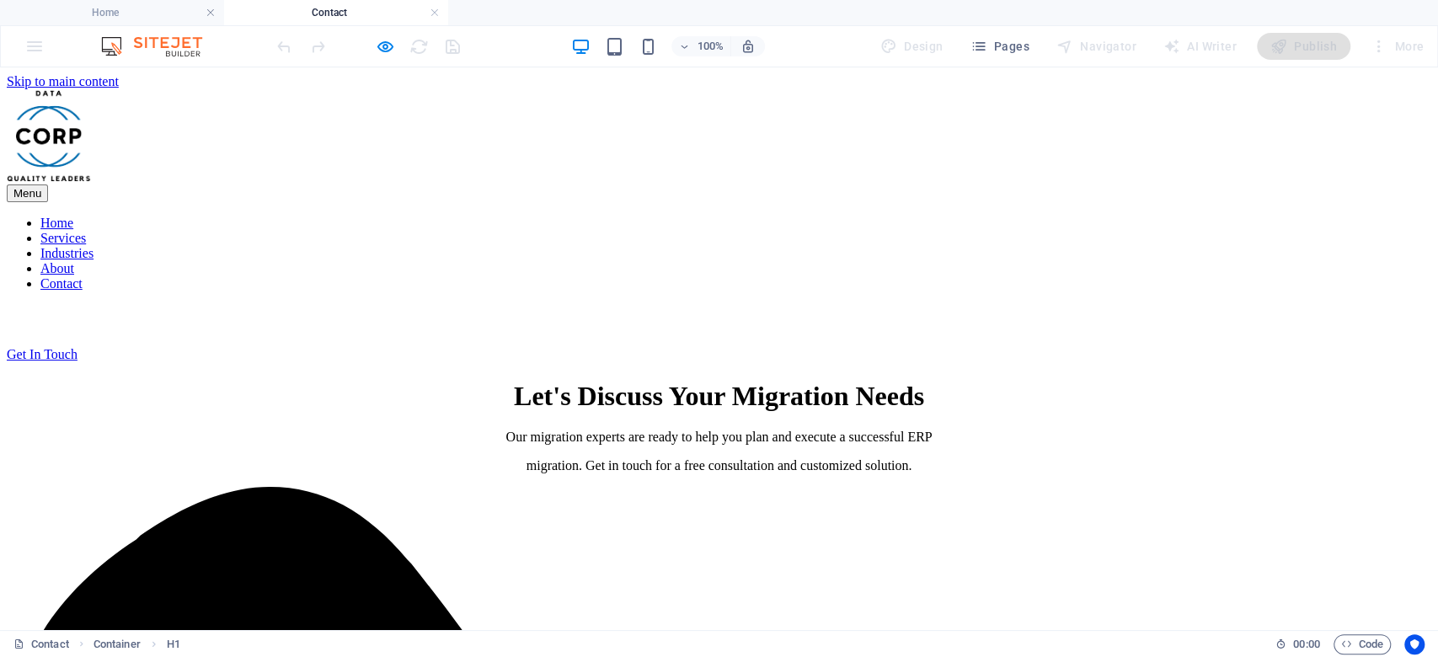
click at [865, 216] on nav "Home Services Industries About Contact" at bounding box center [719, 254] width 1425 height 76
click at [869, 216] on nav "Home Services Industries About Contact" at bounding box center [719, 254] width 1425 height 76
click at [320, 12] on h4 "Contact" at bounding box center [336, 12] width 224 height 19
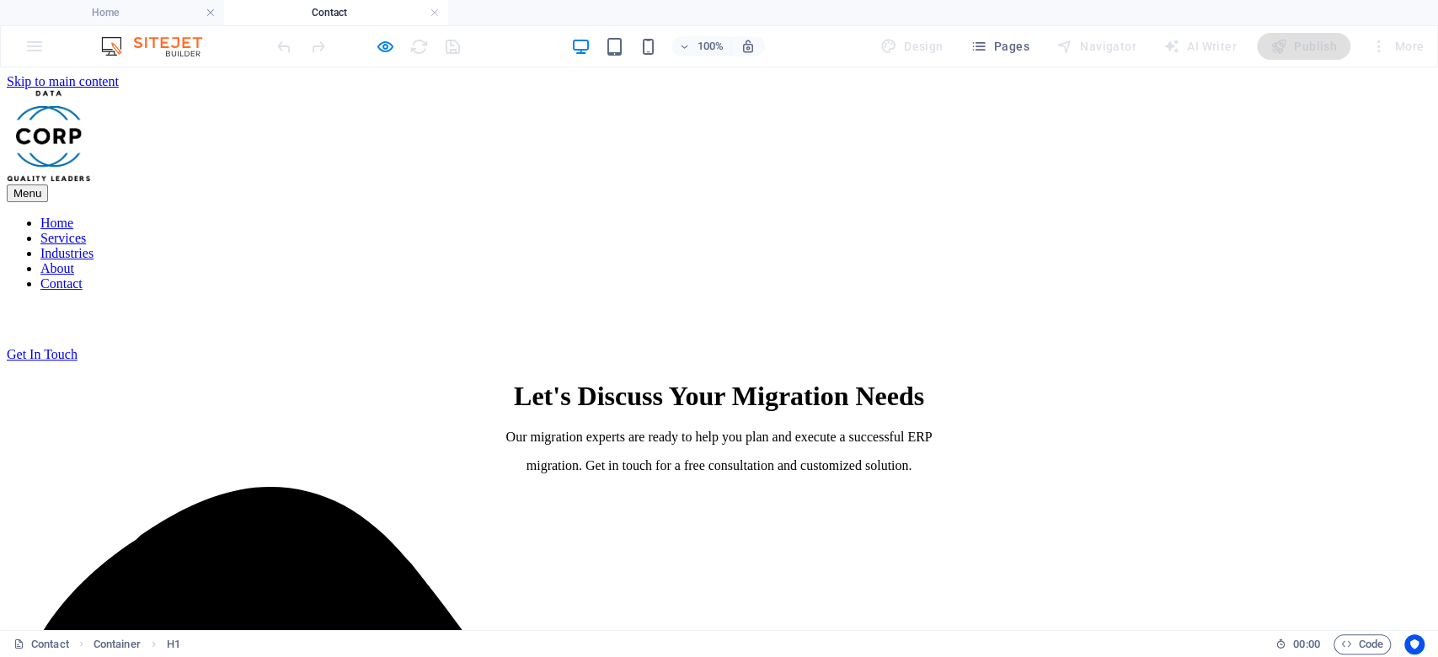
click at [864, 216] on nav "Home Services Industries About Contact" at bounding box center [719, 254] width 1425 height 76
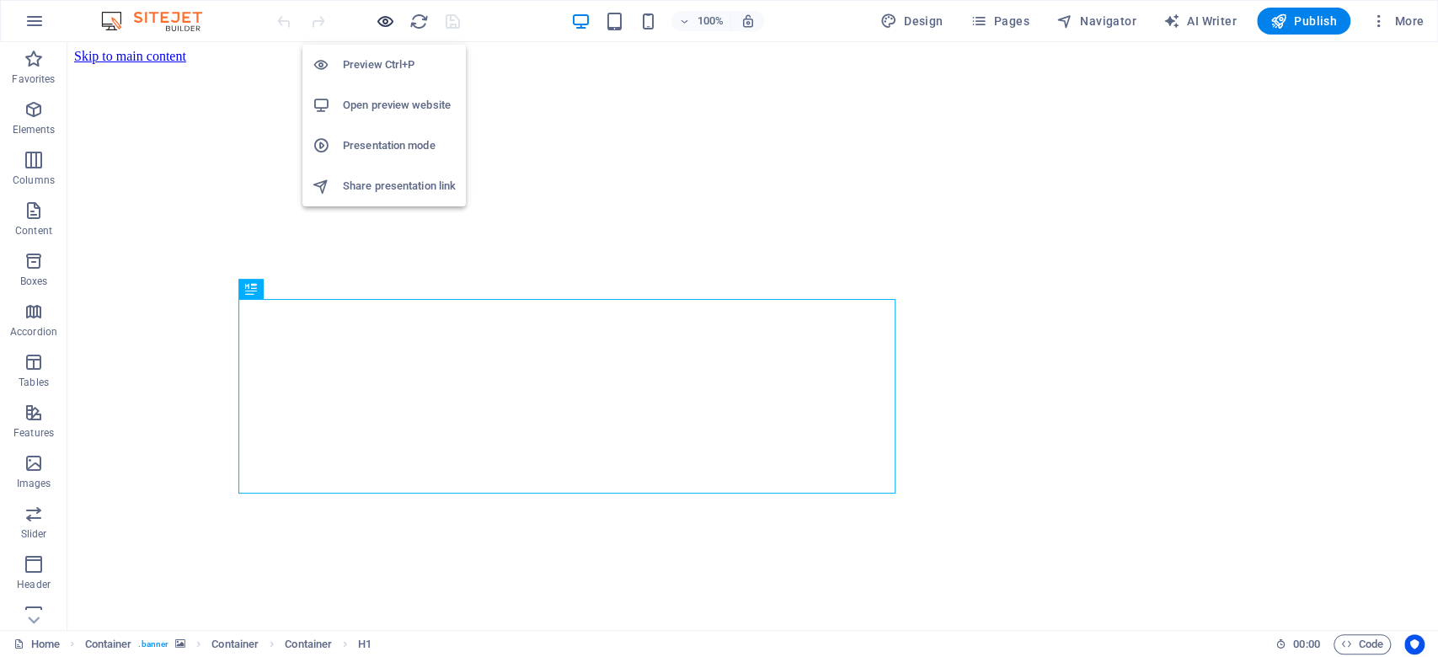
click at [388, 24] on icon "button" at bounding box center [385, 21] width 19 height 19
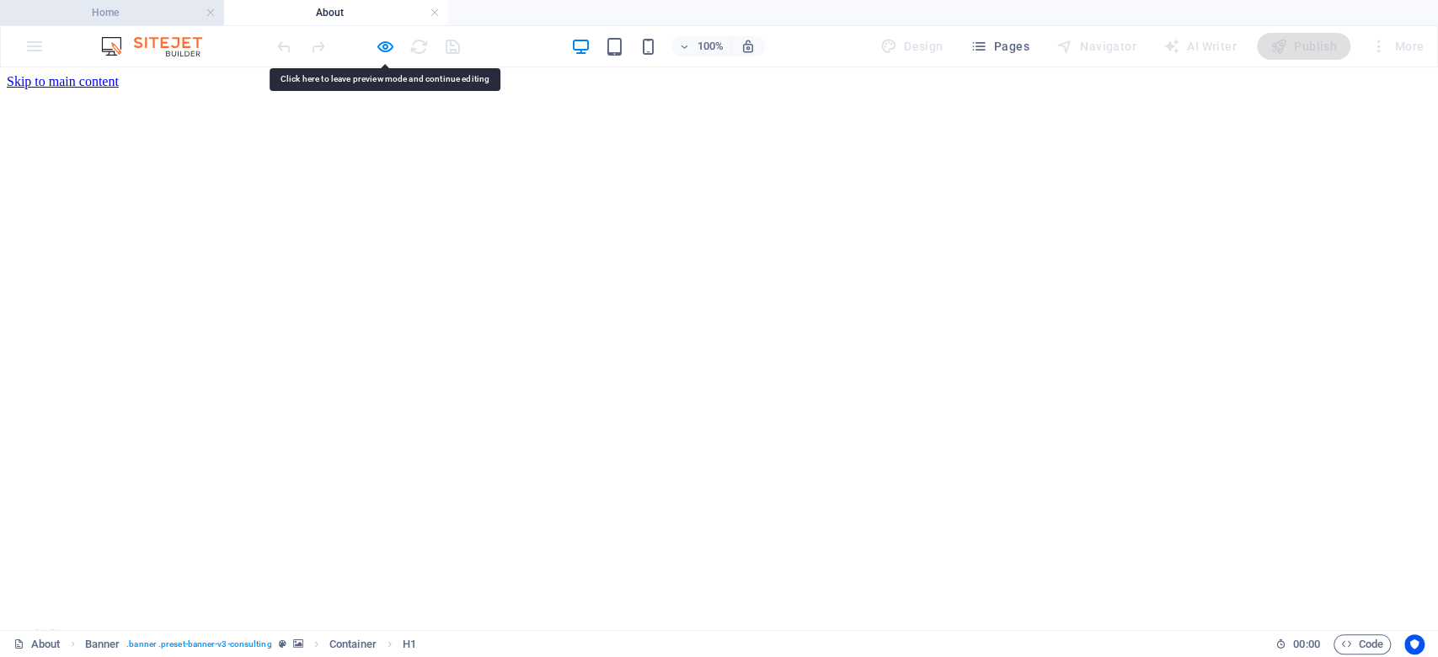
click at [211, 3] on h4 "Home" at bounding box center [112, 12] width 224 height 19
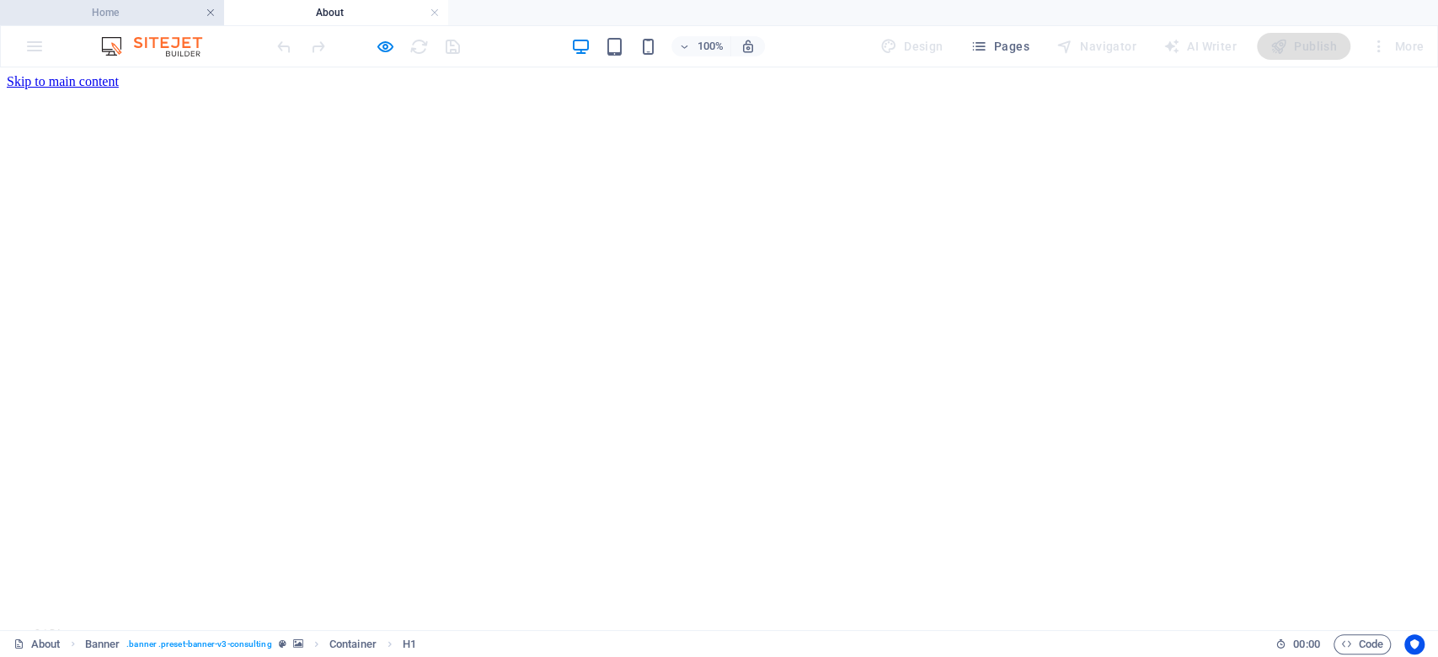
click at [208, 11] on link at bounding box center [211, 13] width 10 height 16
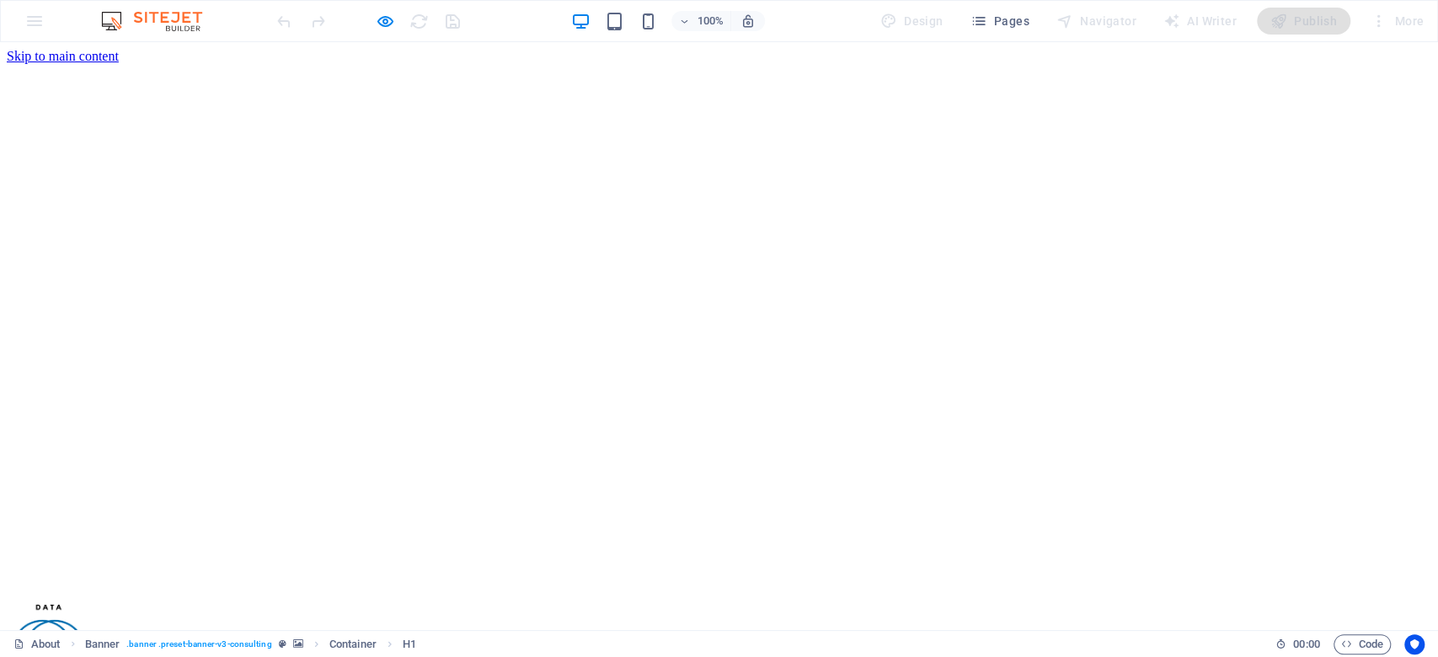
drag, startPoint x: 748, startPoint y: 383, endPoint x: 753, endPoint y: 458, distance: 75.2
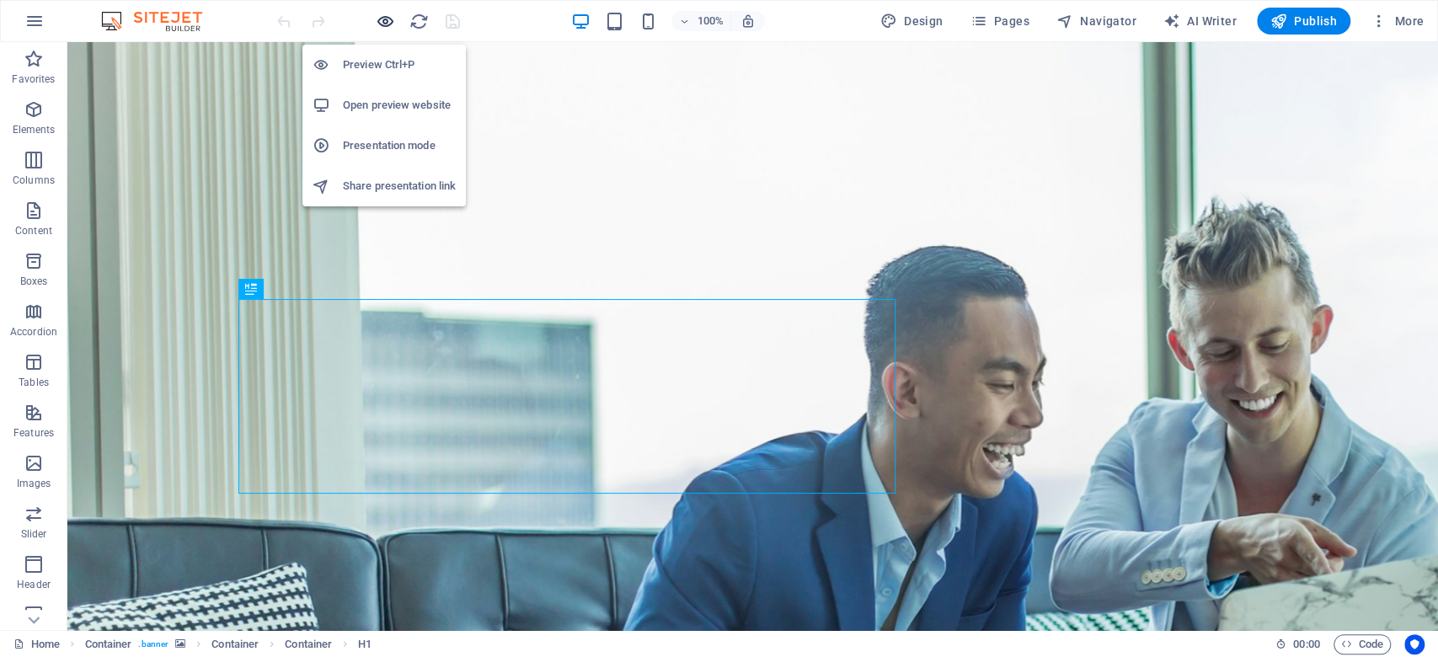
click at [387, 18] on icon "button" at bounding box center [385, 21] width 19 height 19
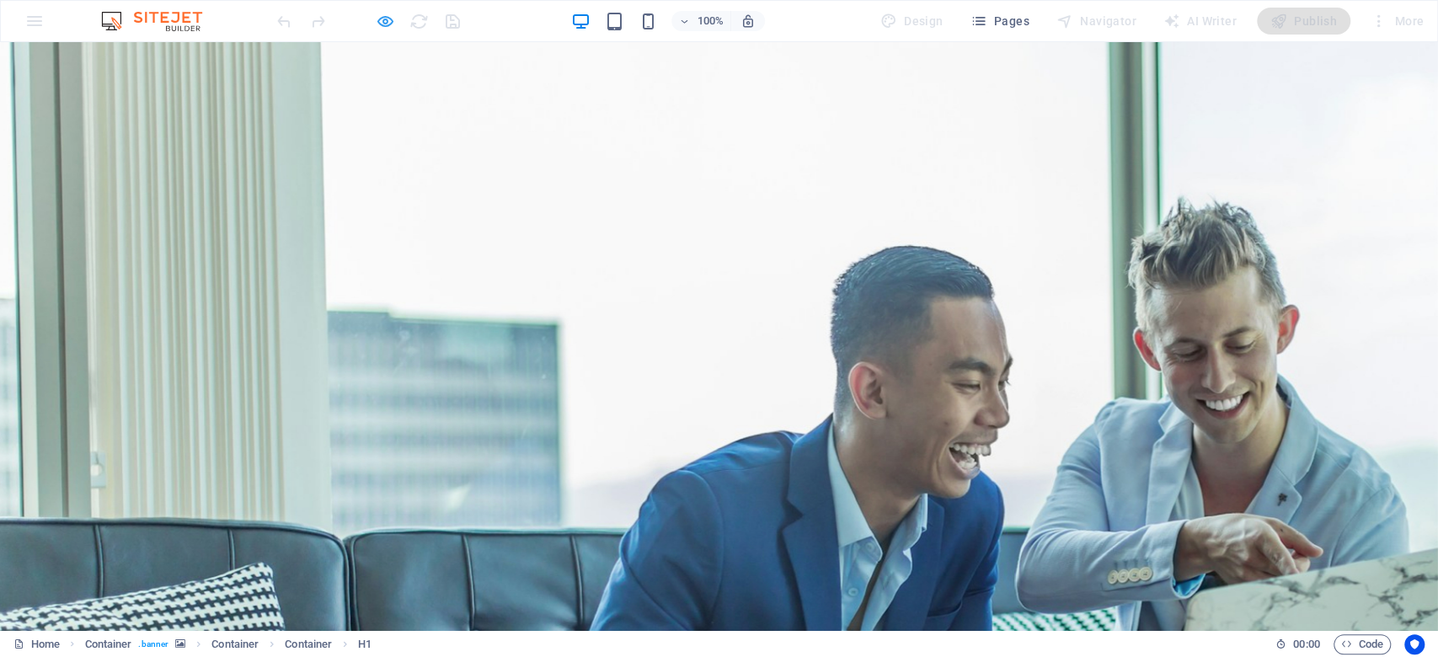
click at [379, 30] on icon "button" at bounding box center [385, 21] width 19 height 19
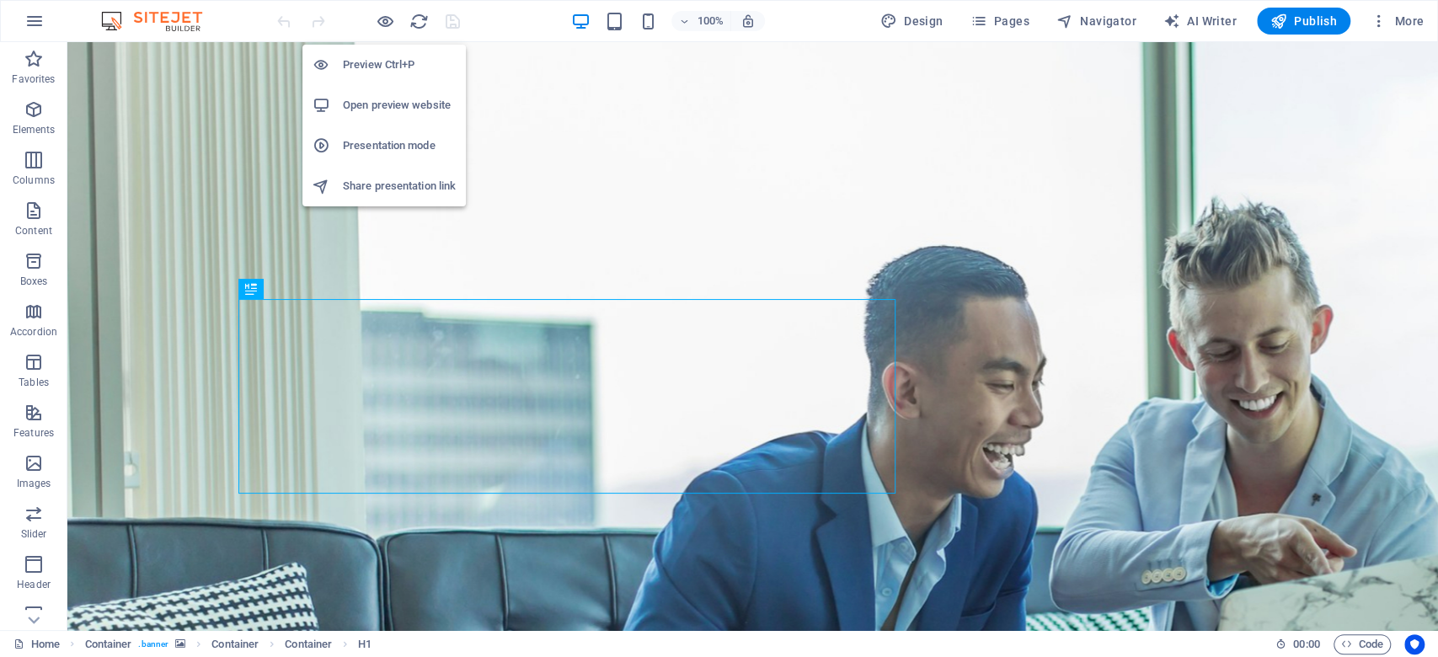
click at [377, 107] on h6 "Open preview website" at bounding box center [399, 105] width 113 height 20
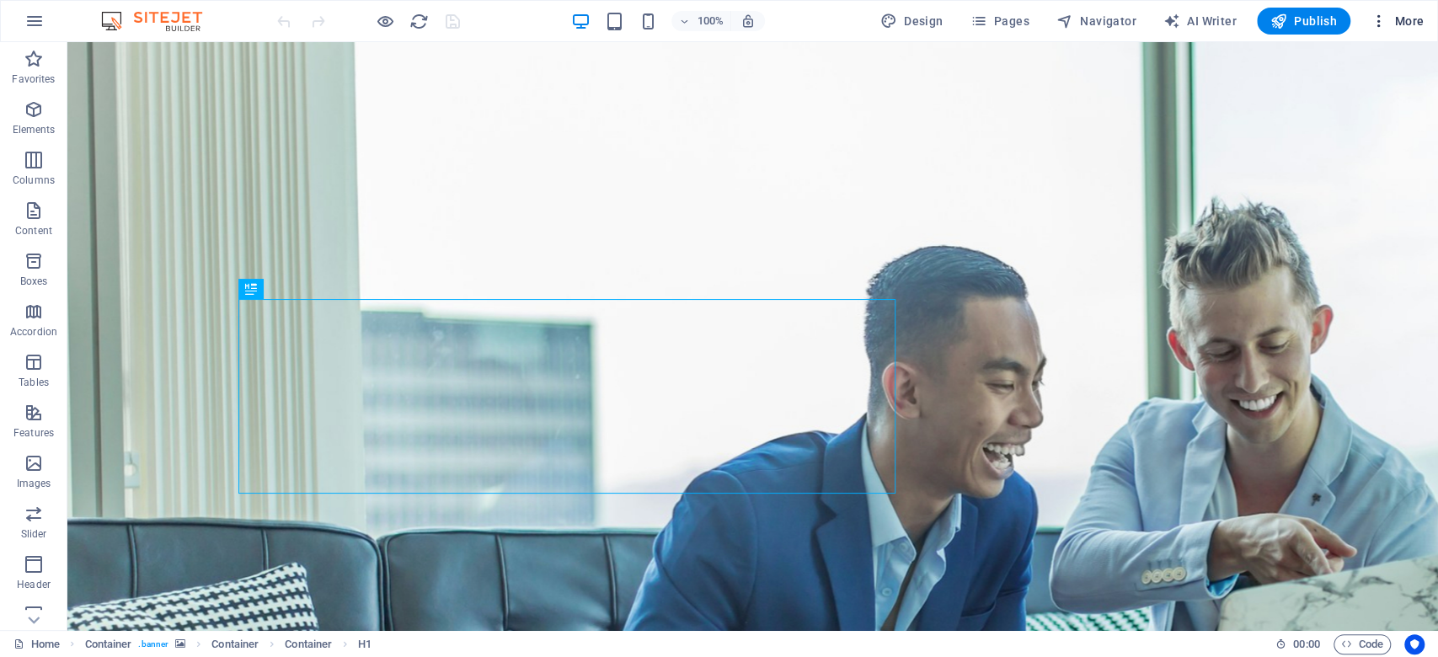
click at [1399, 15] on span "More" at bounding box center [1397, 21] width 53 height 17
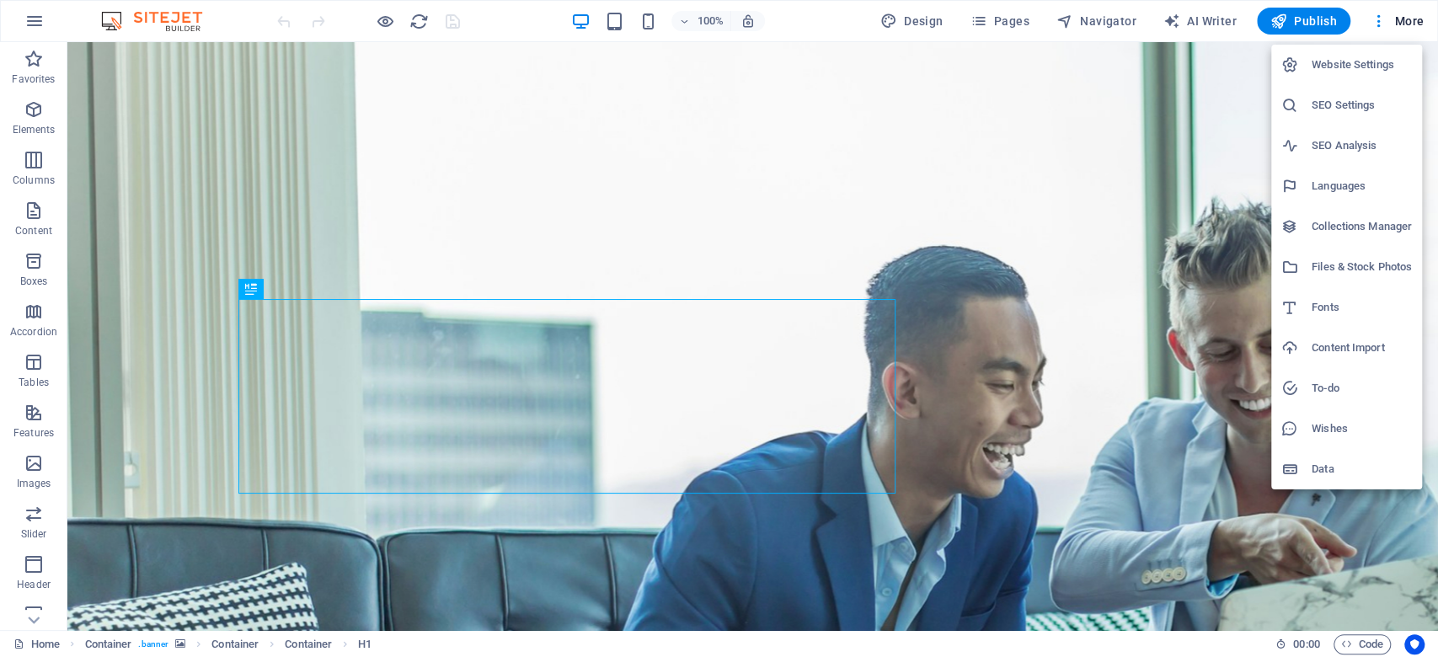
click at [1363, 56] on h6 "Website Settings" at bounding box center [1362, 65] width 100 height 20
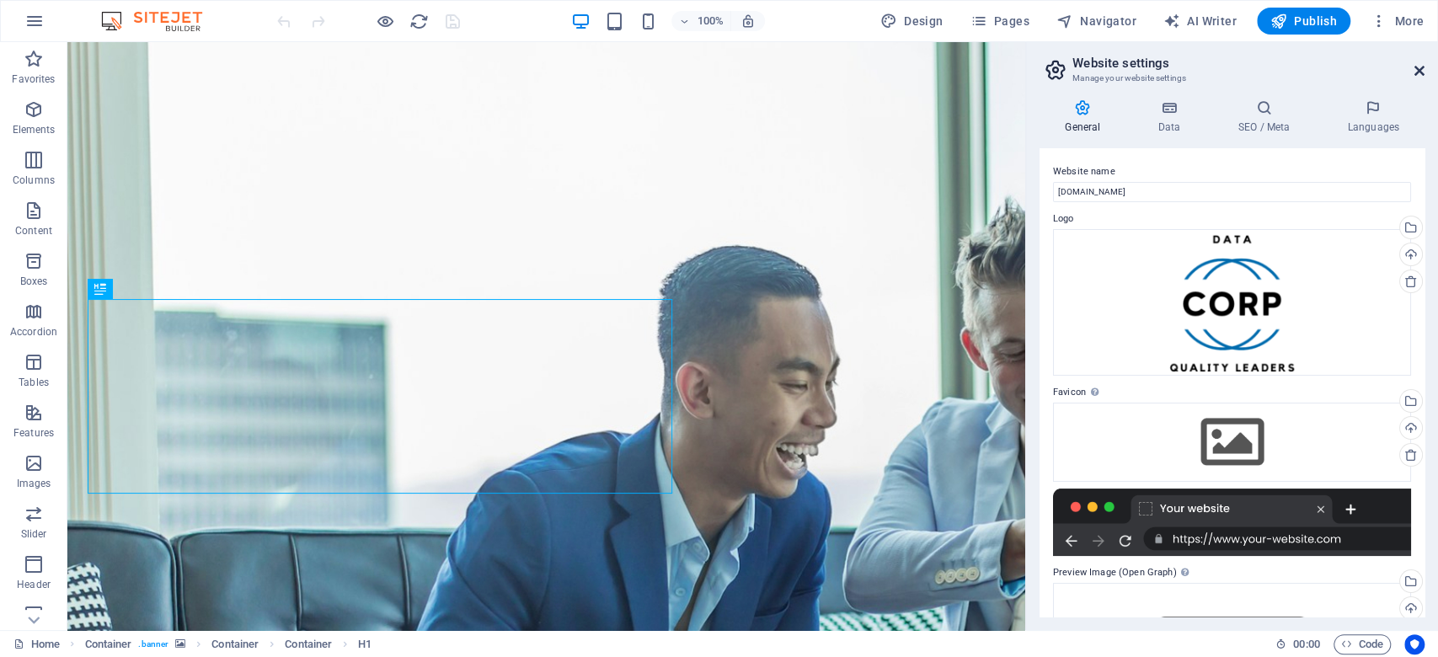
click at [1417, 74] on icon at bounding box center [1420, 70] width 10 height 13
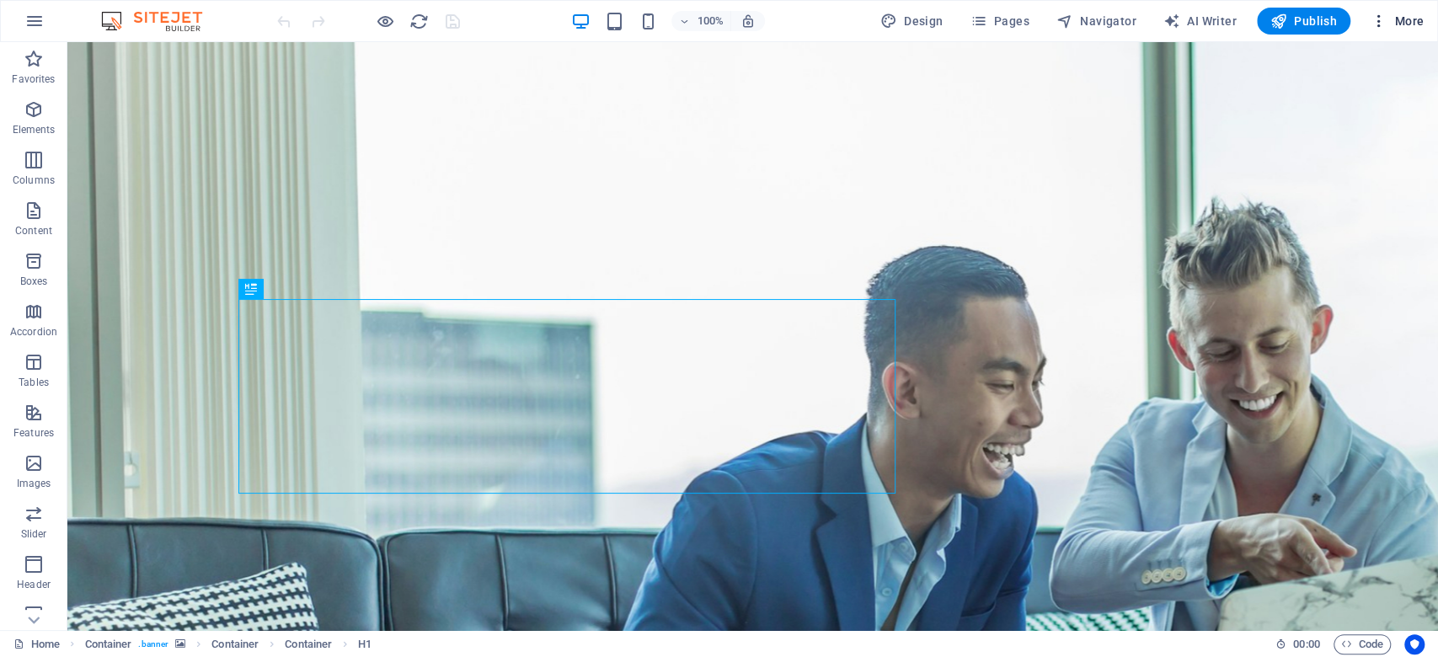
click at [1422, 17] on span "More" at bounding box center [1397, 21] width 53 height 17
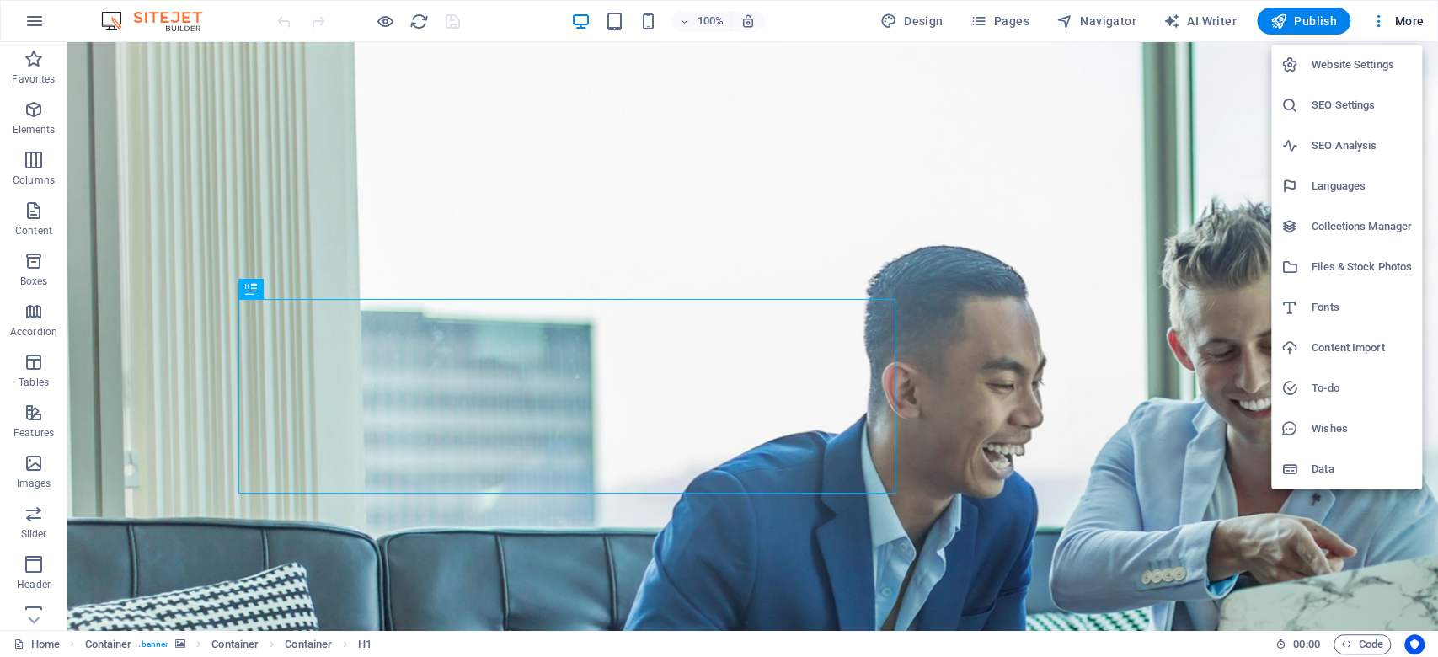
click at [1347, 107] on h6 "SEO Settings" at bounding box center [1362, 105] width 100 height 20
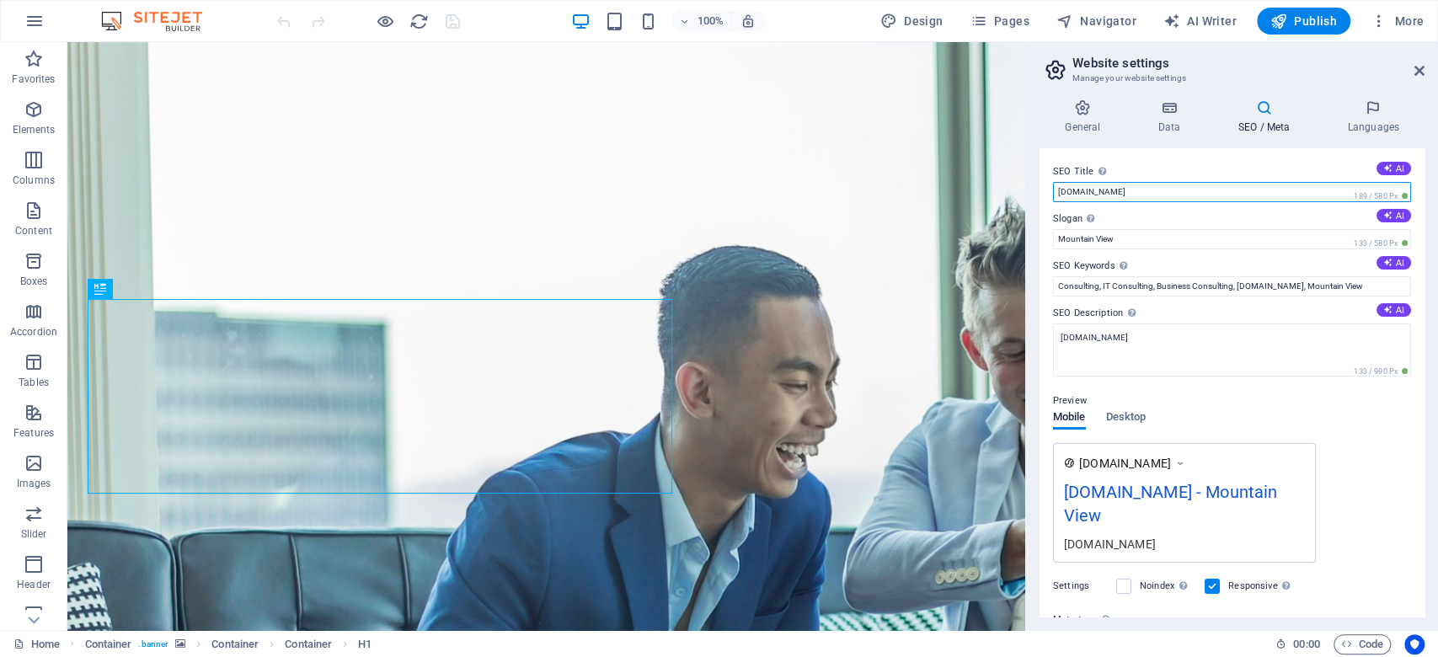
drag, startPoint x: 1162, startPoint y: 190, endPoint x: 1046, endPoint y: 193, distance: 115.5
click at [1046, 193] on div "SEO Title The title of your website - make it something that stands out in sear…" at bounding box center [1232, 382] width 385 height 468
type input "pavankalyanredddy"
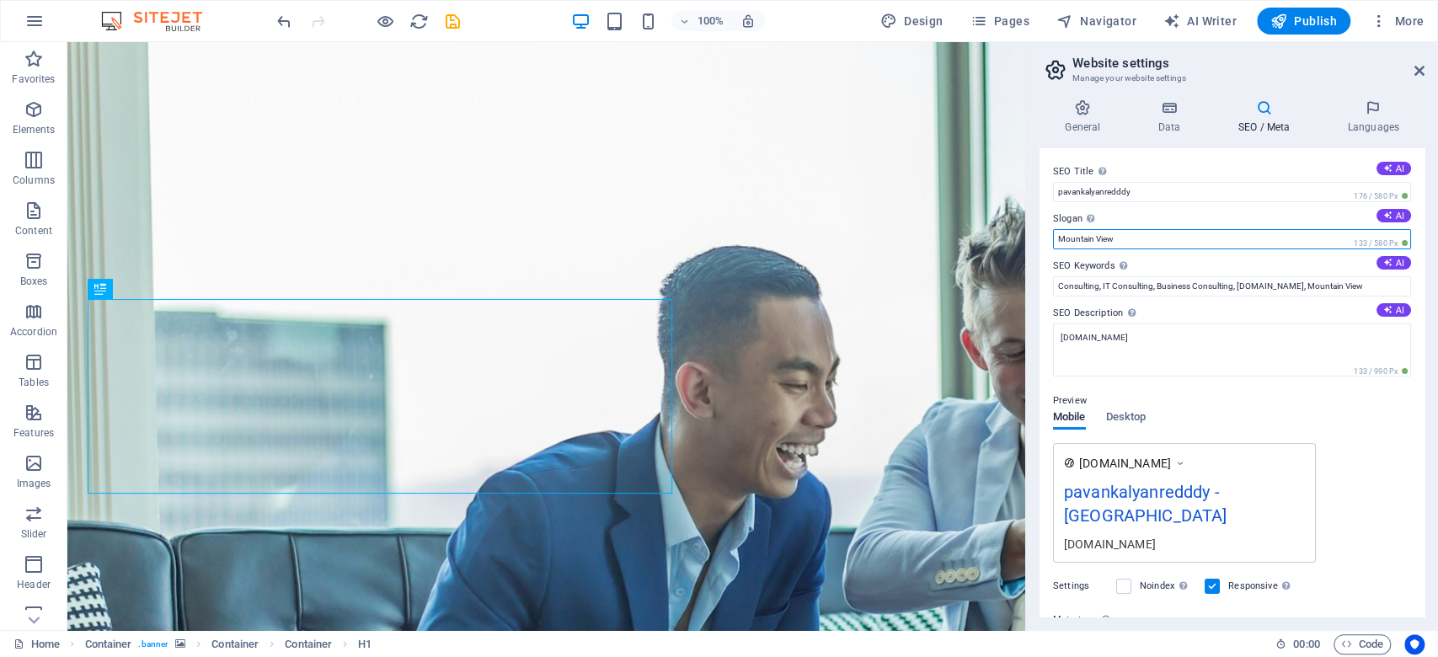
drag, startPoint x: 1354, startPoint y: 281, endPoint x: 937, endPoint y: 265, distance: 417.4
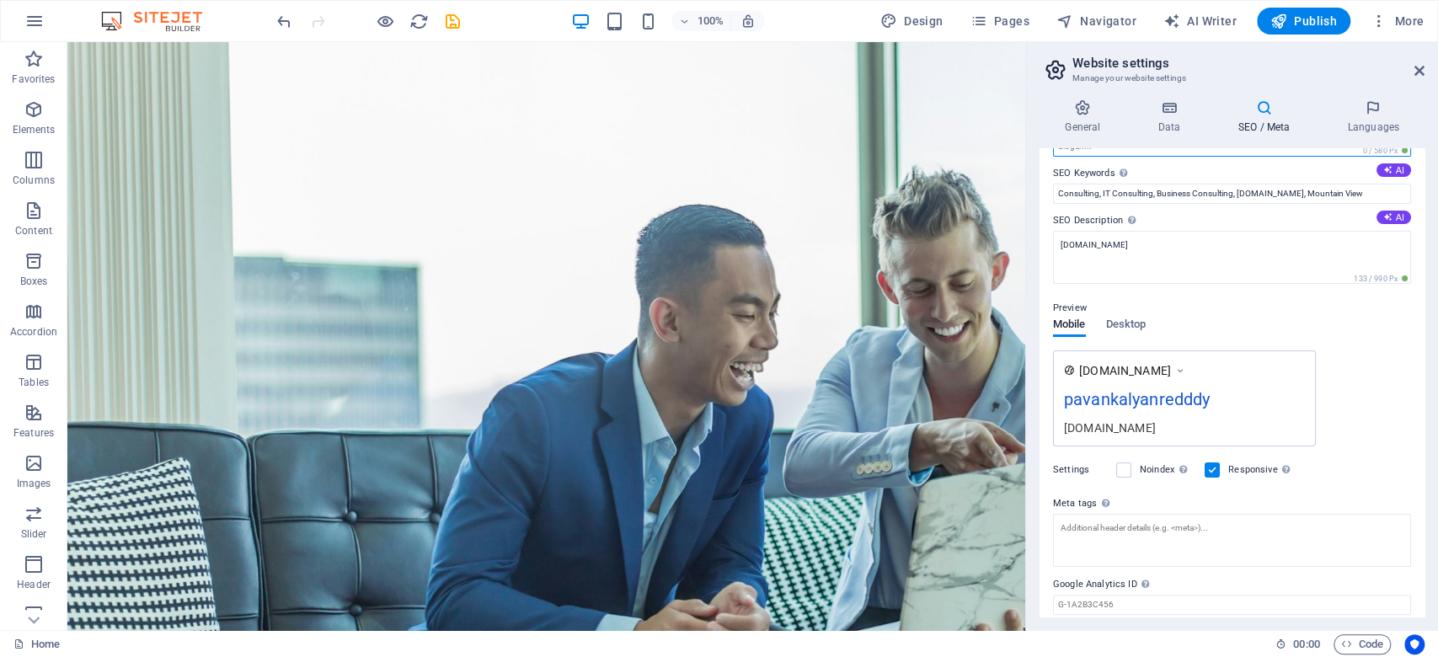
scroll to position [150, 0]
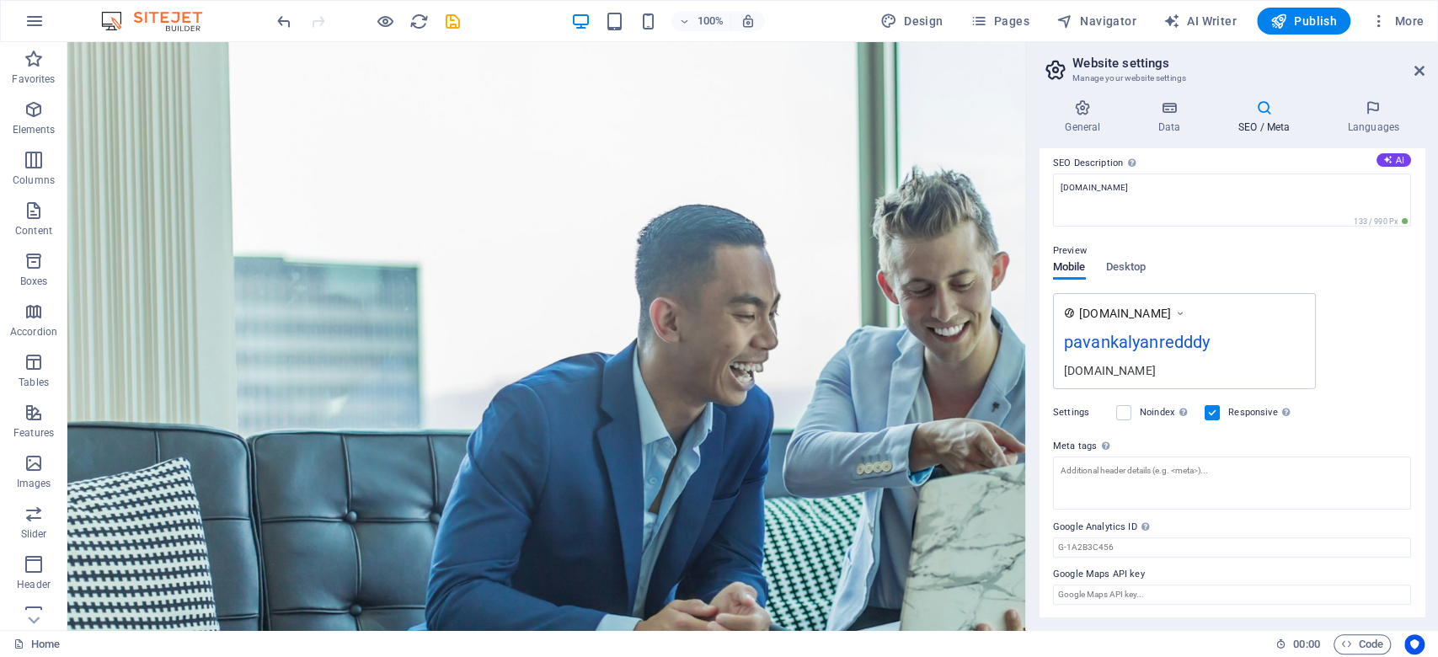
click at [1166, 305] on span "[DOMAIN_NAME]" at bounding box center [1125, 313] width 92 height 17
drag, startPoint x: 1169, startPoint y: 310, endPoint x: 1175, endPoint y: 345, distance: 34.9
click at [1175, 339] on div "[DOMAIN_NAME] pavankalyanredddy [DOMAIN_NAME]" at bounding box center [1184, 341] width 263 height 96
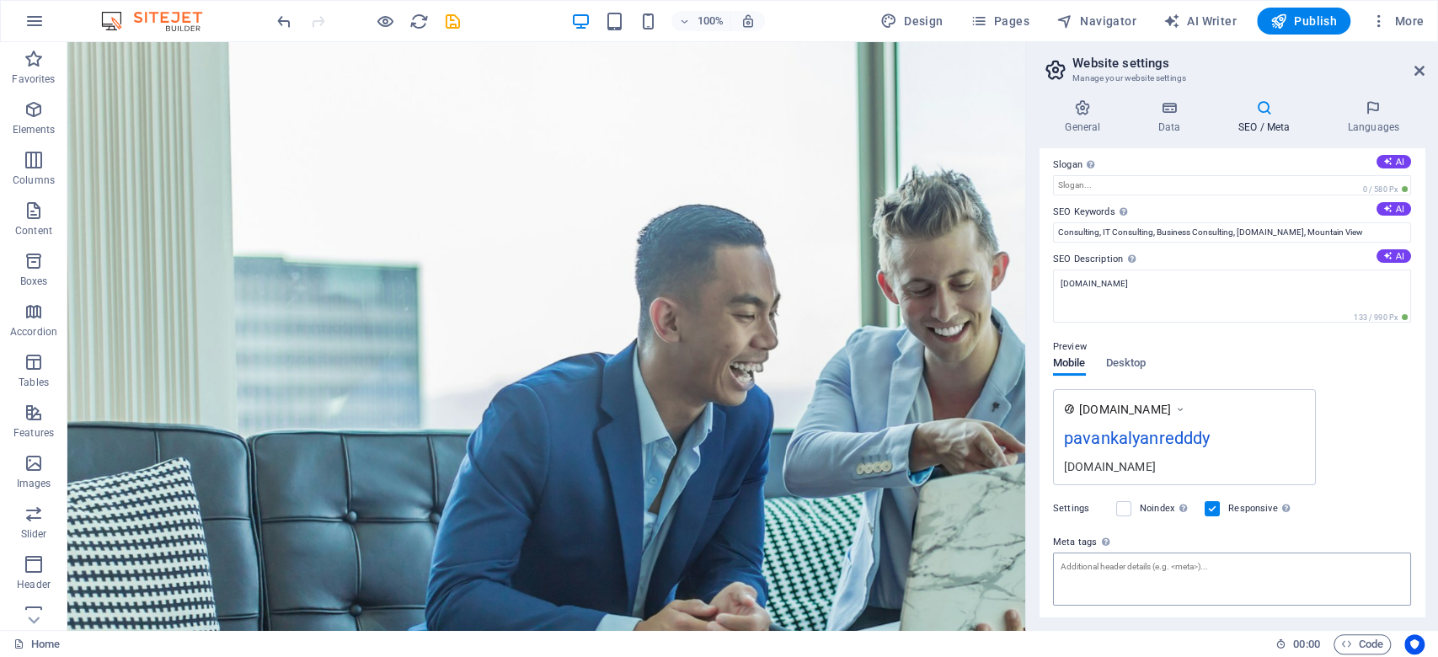
scroll to position [0, 0]
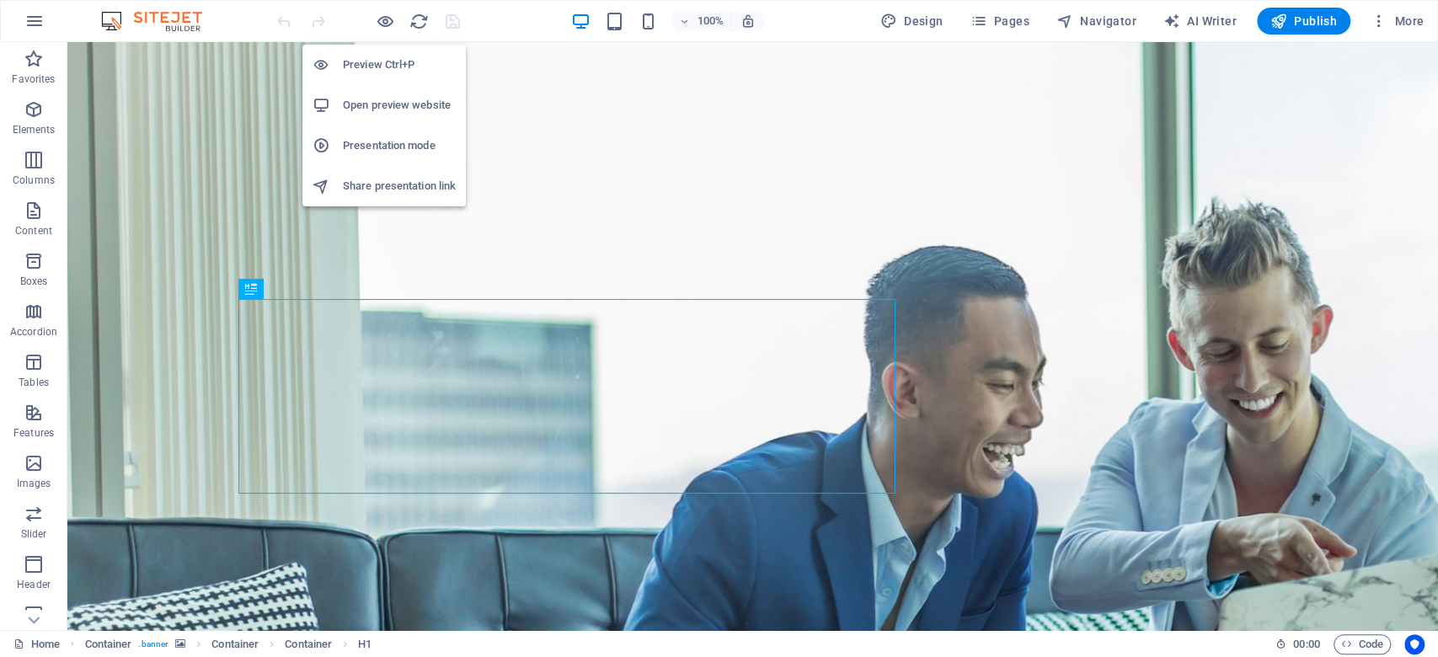
click at [394, 182] on h6 "Share presentation link" at bounding box center [399, 186] width 113 height 20
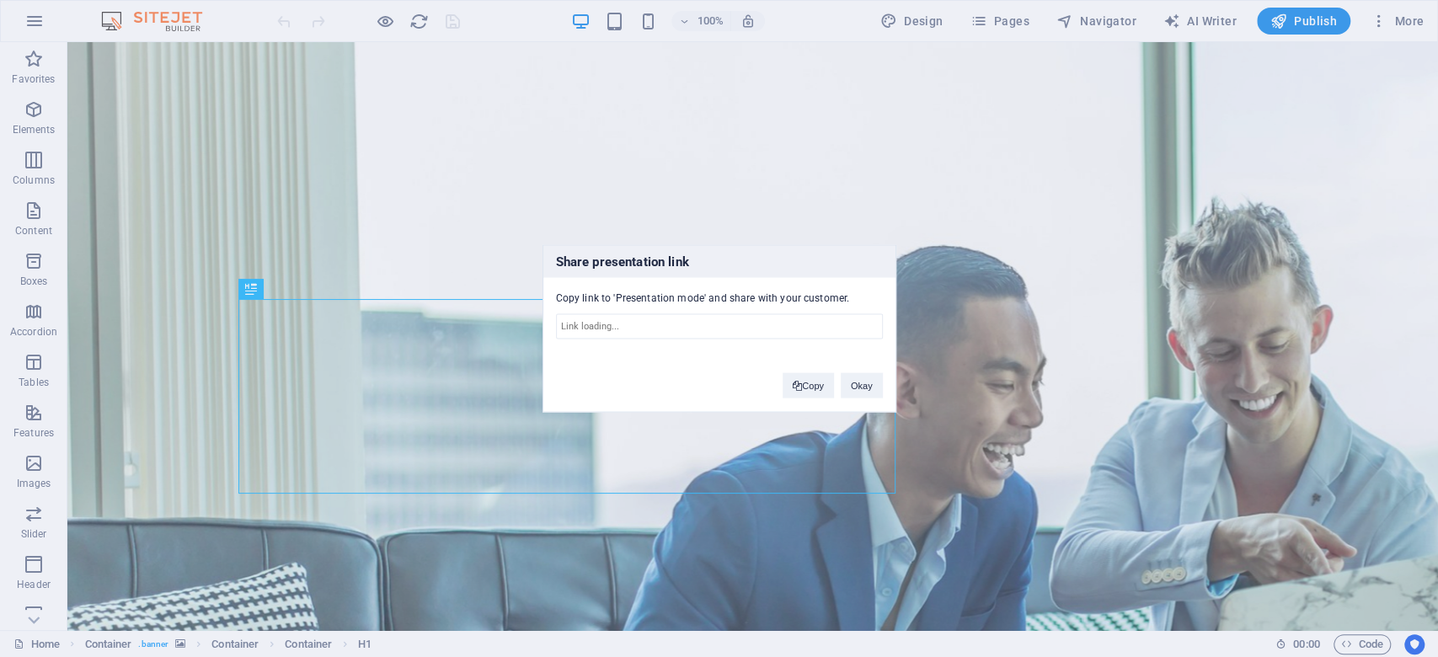
type input "[URL][DOMAIN_NAME]"
click at [814, 388] on button "Copy" at bounding box center [808, 385] width 51 height 25
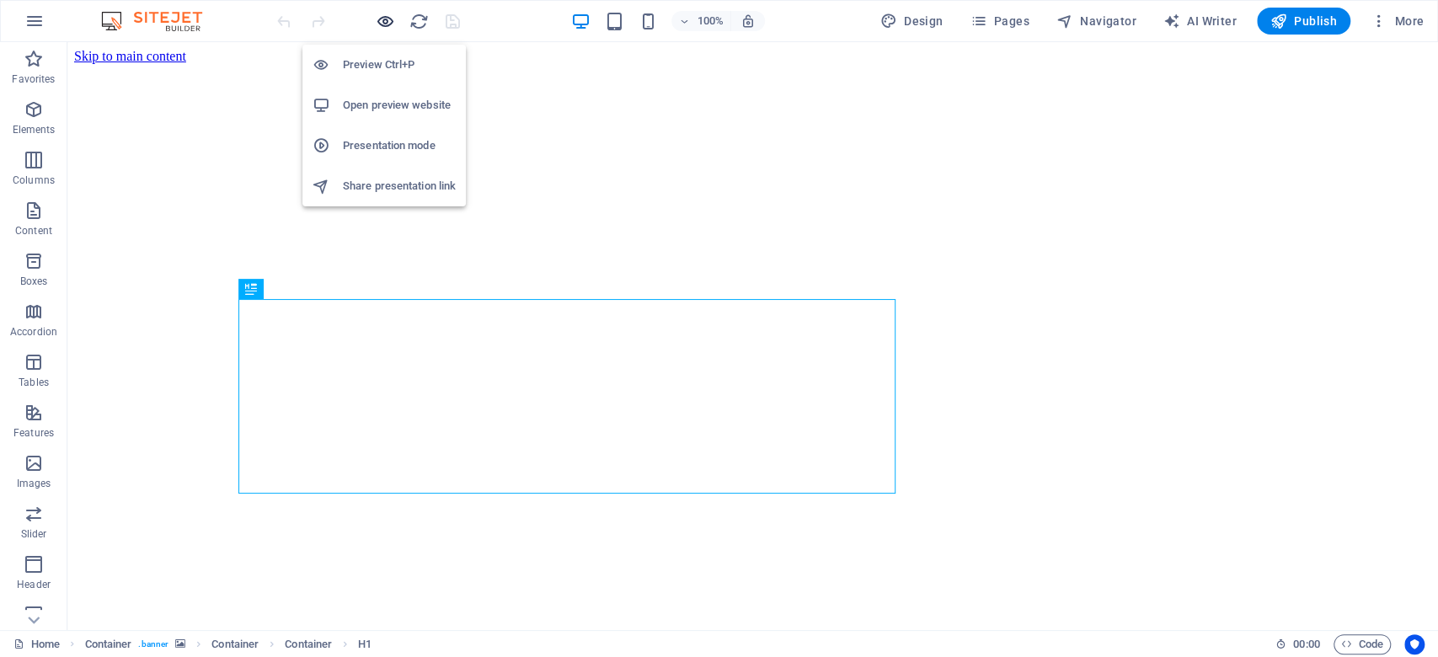
click at [383, 12] on icon "button" at bounding box center [385, 21] width 19 height 19
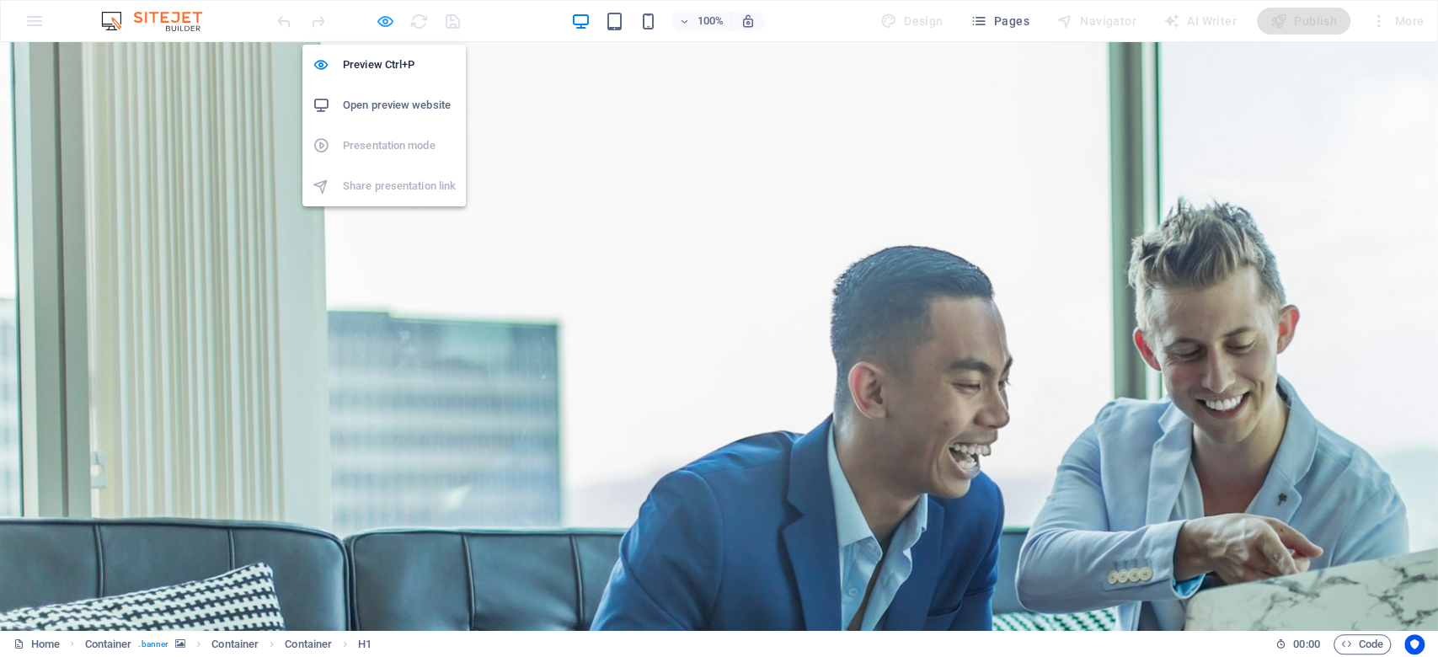
click at [386, 16] on icon "button" at bounding box center [385, 21] width 19 height 19
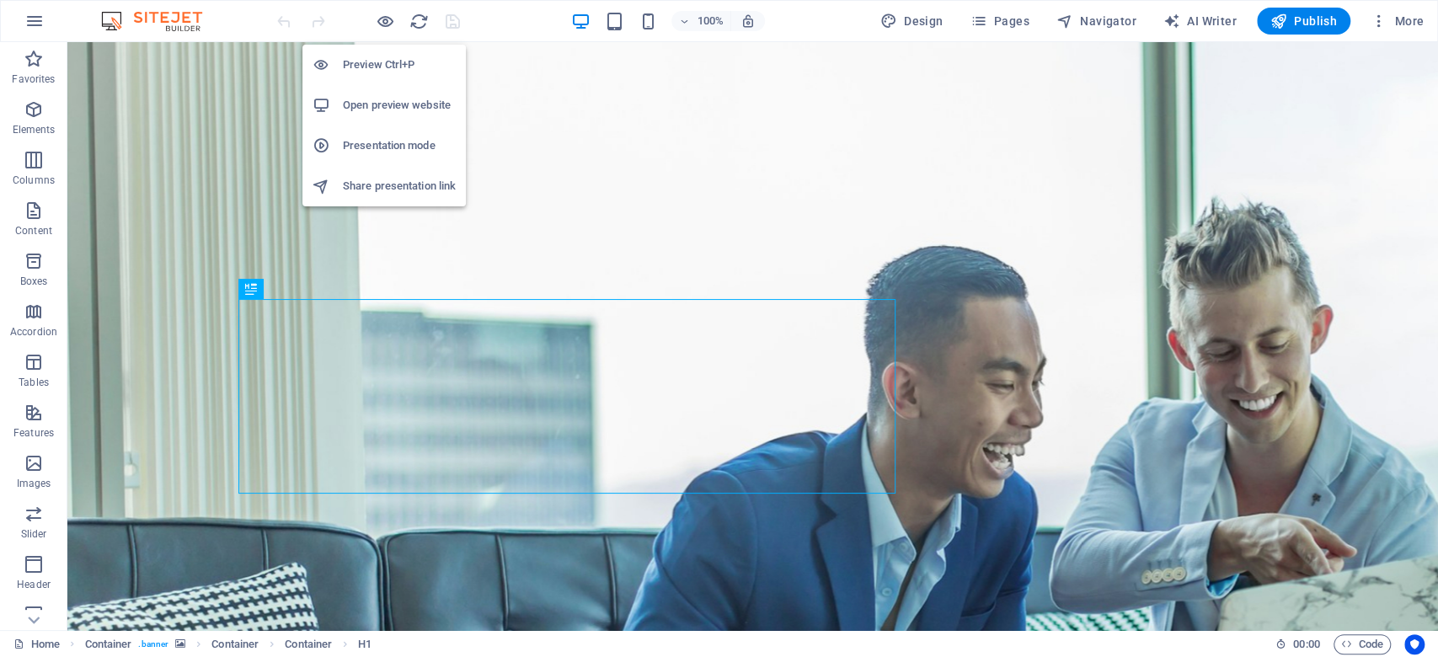
click at [410, 190] on h6 "Share presentation link" at bounding box center [399, 186] width 113 height 20
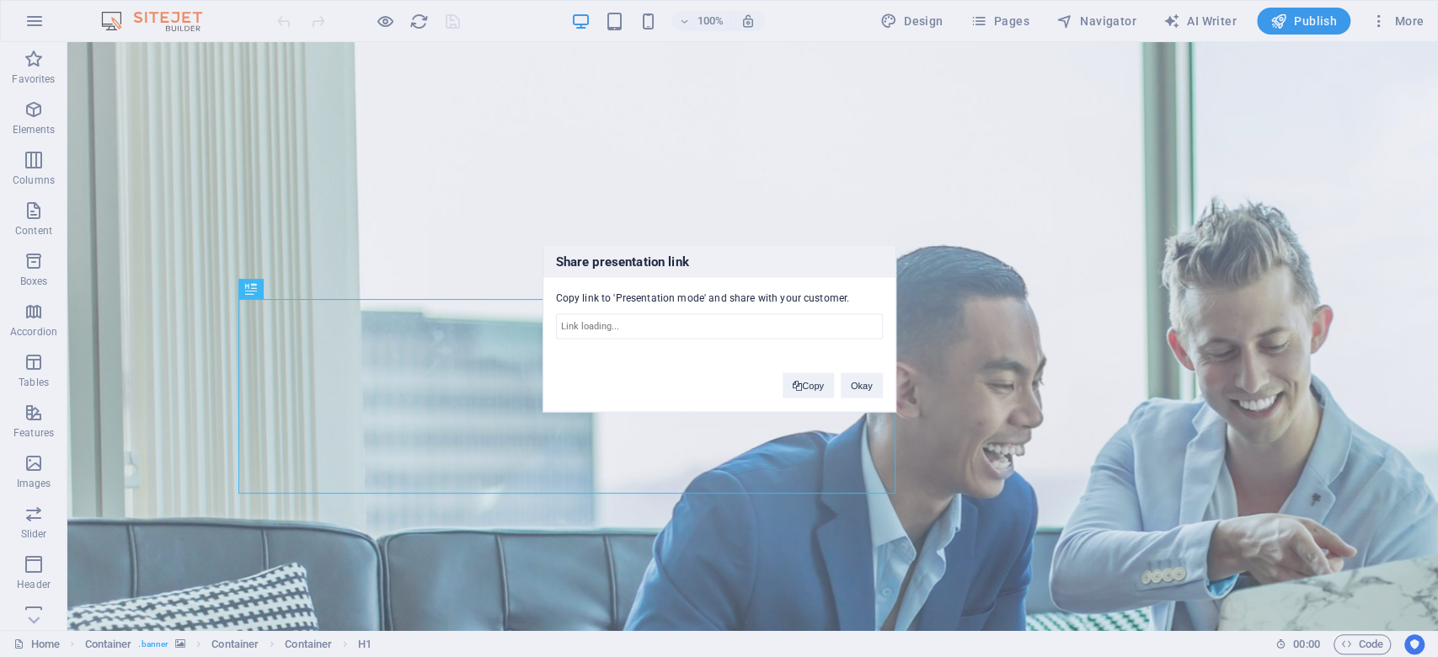
type input "[URL][DOMAIN_NAME]"
click at [801, 383] on button "Copy" at bounding box center [808, 385] width 51 height 25
